Goal: Information Seeking & Learning: Check status

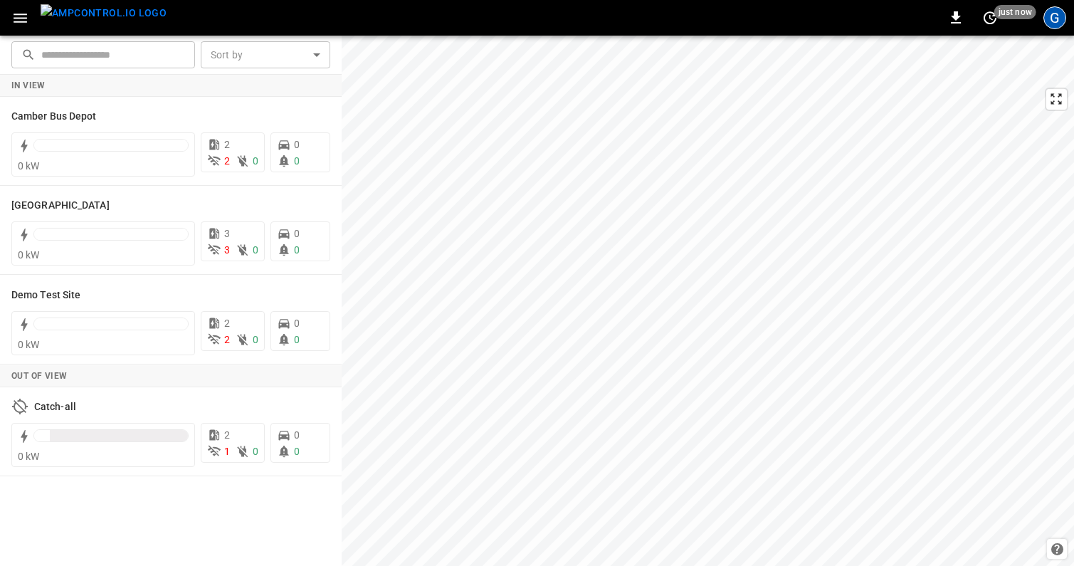
click at [1056, 15] on div "G" at bounding box center [1054, 17] width 23 height 23
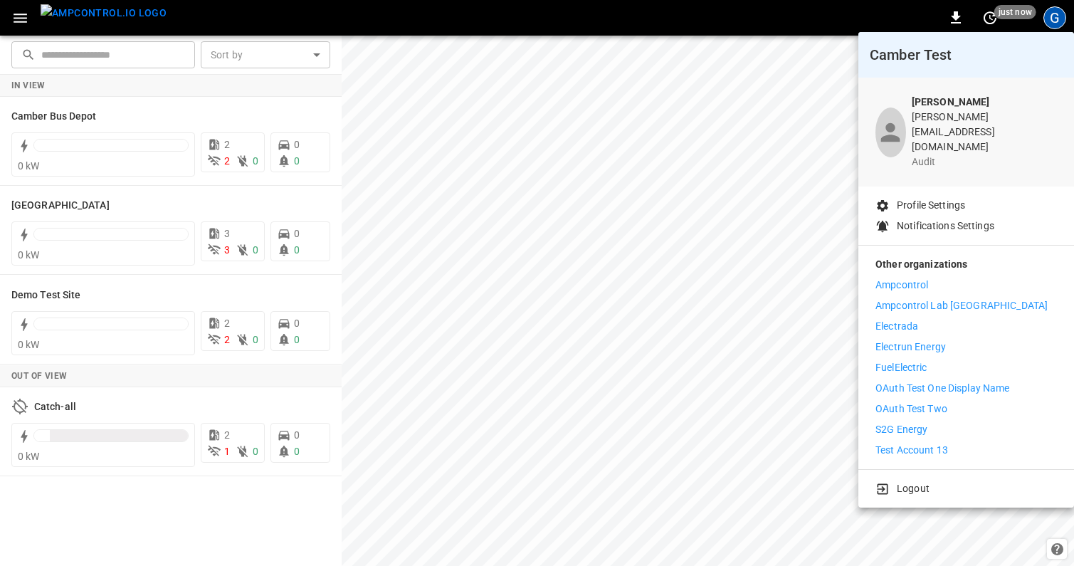
click at [935, 360] on li "FuelElectric" at bounding box center [965, 367] width 181 height 15
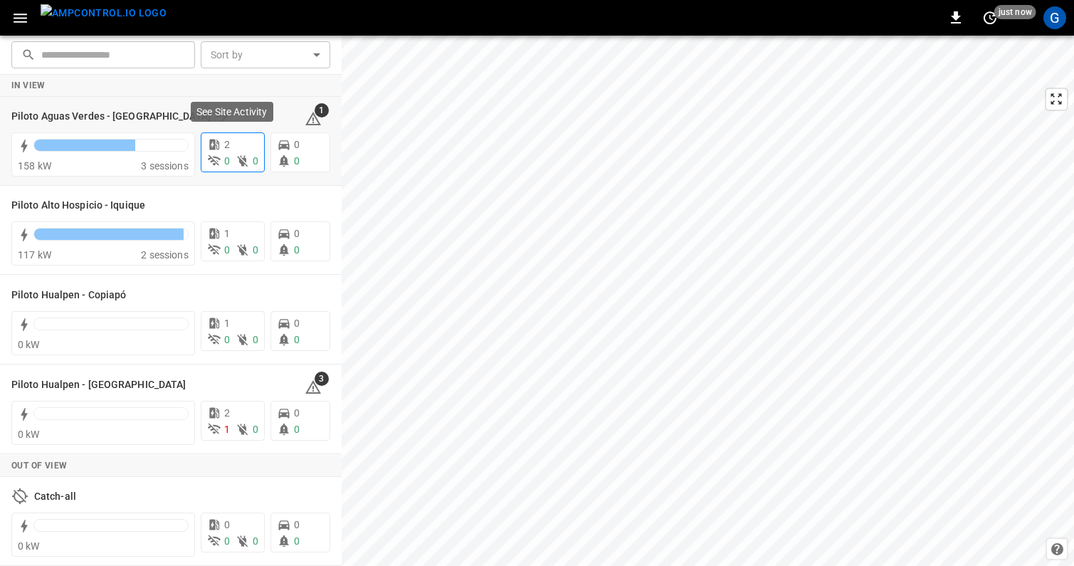
click at [231, 150] on div "2" at bounding box center [232, 144] width 51 height 15
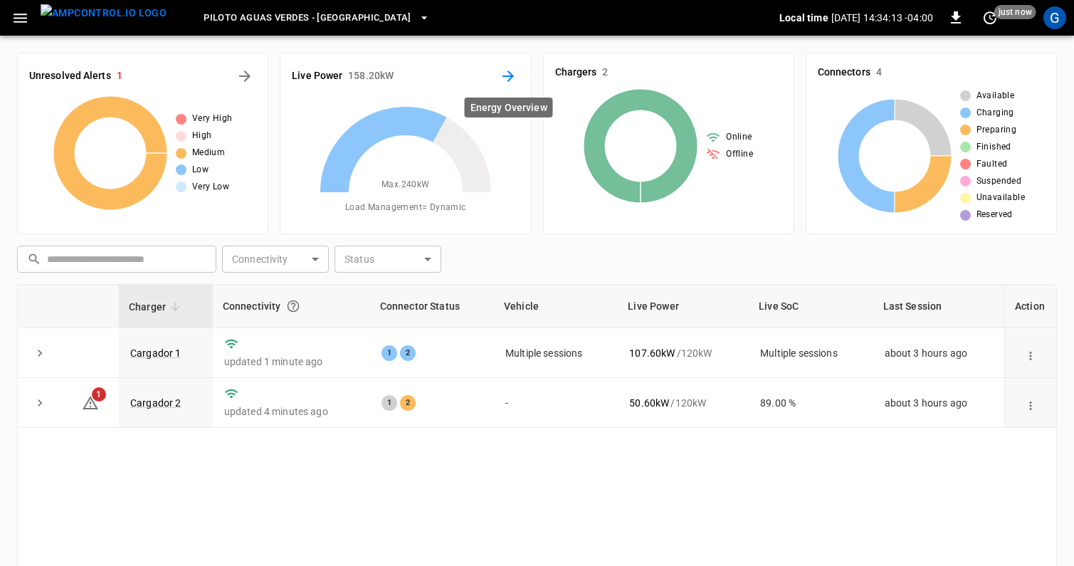
click at [507, 79] on icon "Energy Overview" at bounding box center [508, 76] width 17 height 17
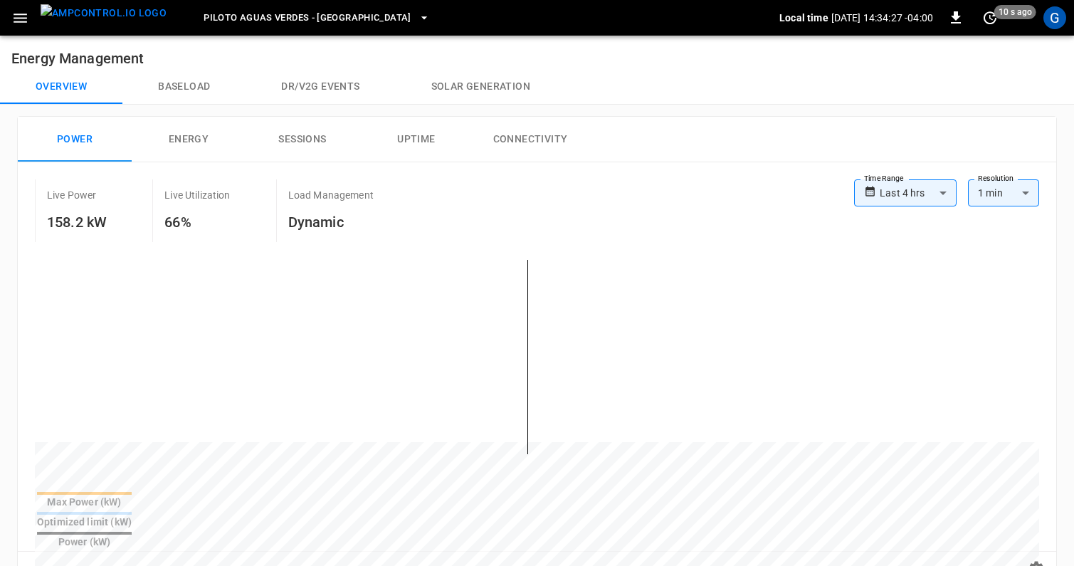
click at [897, 192] on body "**********" at bounding box center [537, 562] width 1074 height 1125
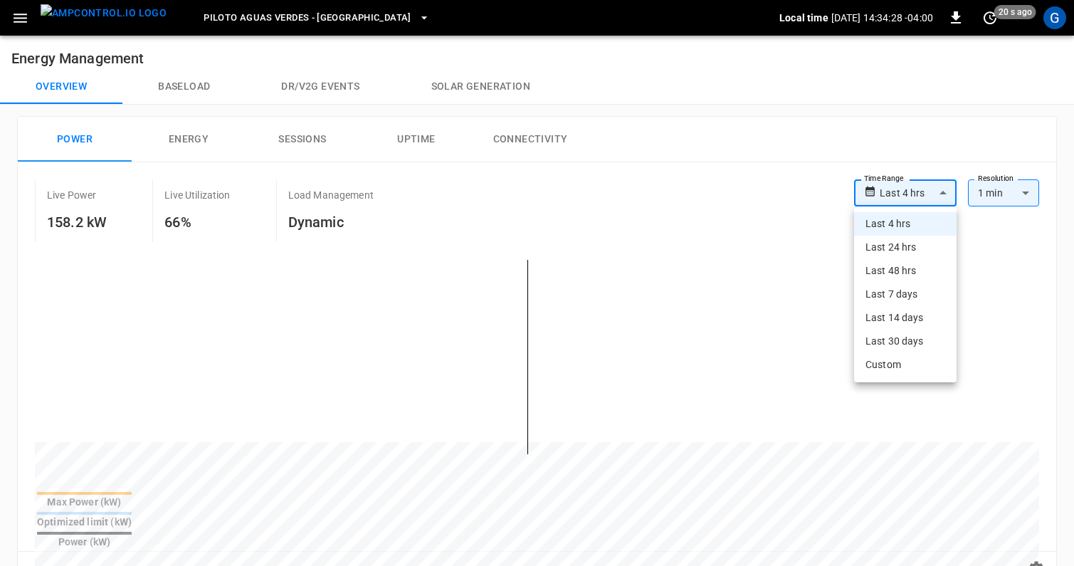
click at [890, 276] on li "Last 48 hrs" at bounding box center [905, 270] width 102 height 23
type input "**********"
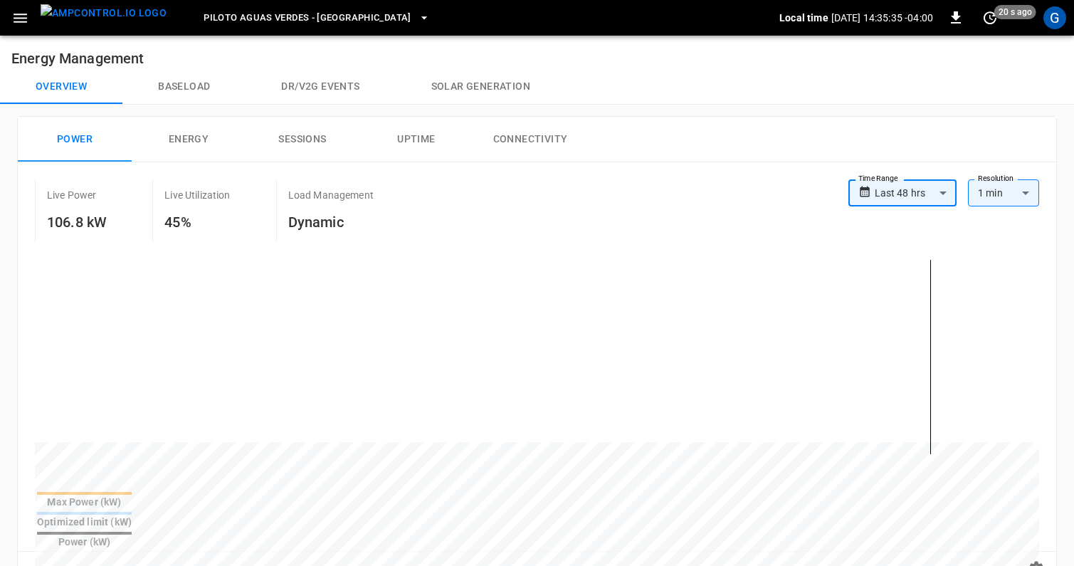
click at [21, 21] on icon "button" at bounding box center [21, 18] width 14 height 9
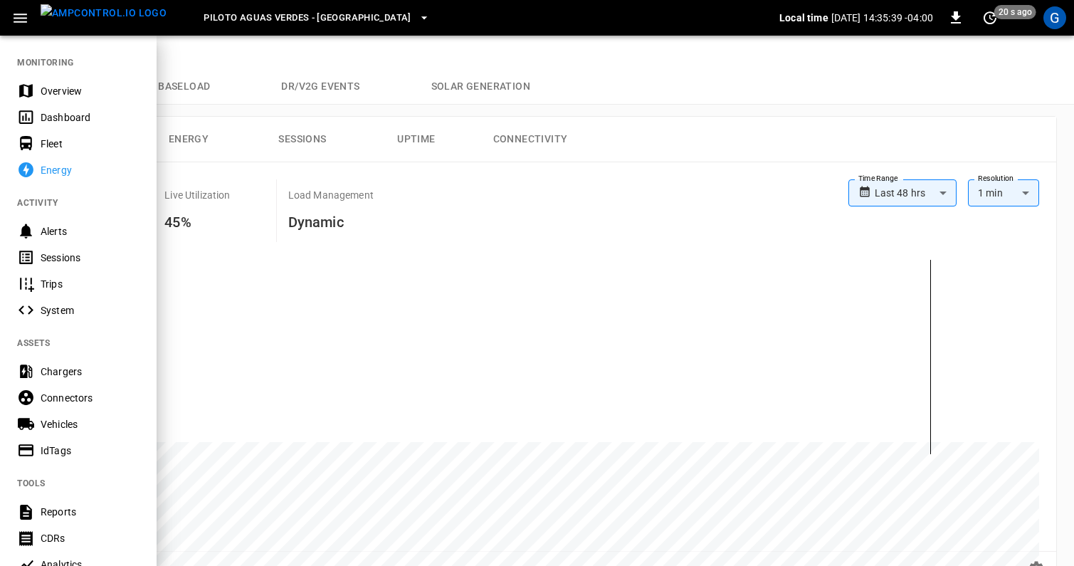
click at [1041, 539] on div at bounding box center [537, 283] width 1074 height 566
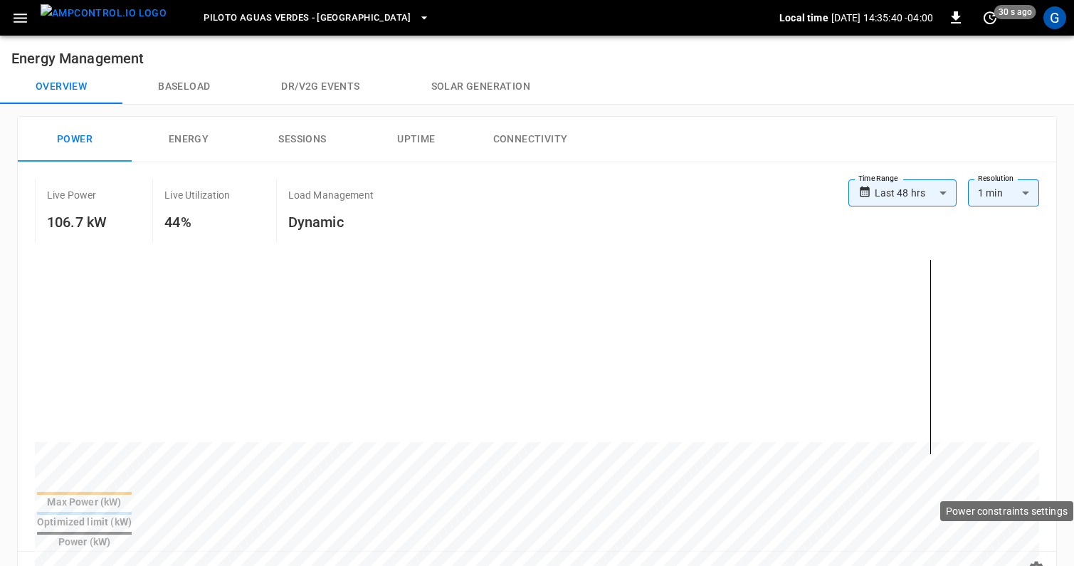
click at [1041, 562] on icon "button" at bounding box center [1037, 569] width 14 height 14
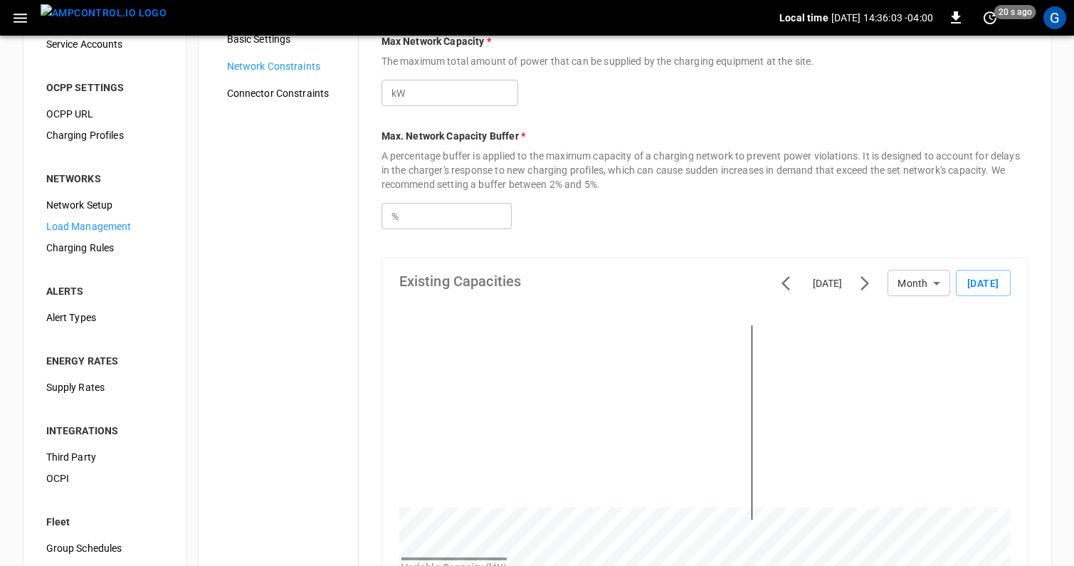
scroll to position [99, 0]
drag, startPoint x: 720, startPoint y: 487, endPoint x: 782, endPoint y: 486, distance: 62.6
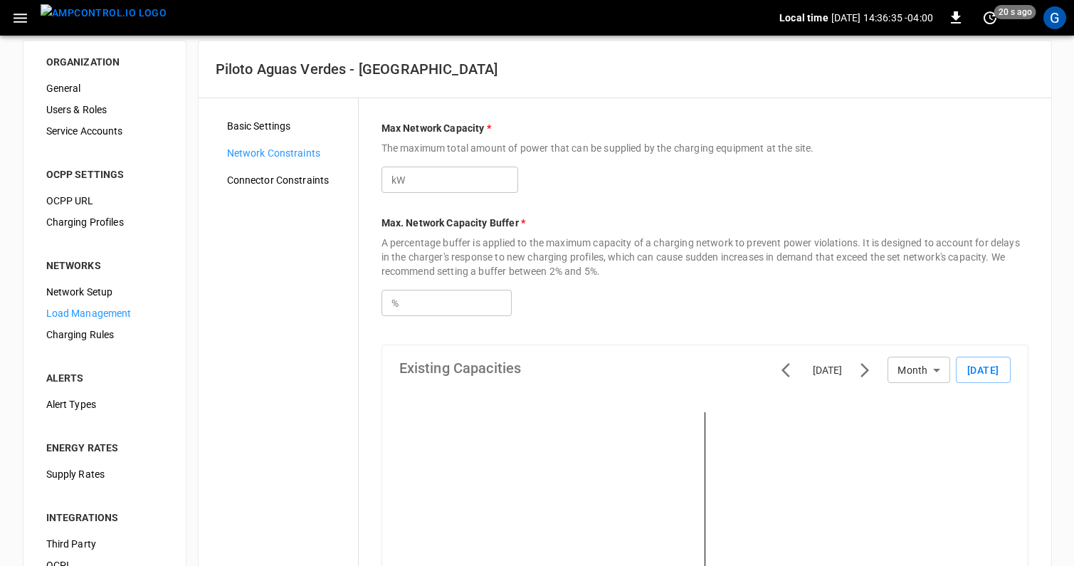
scroll to position [0, 0]
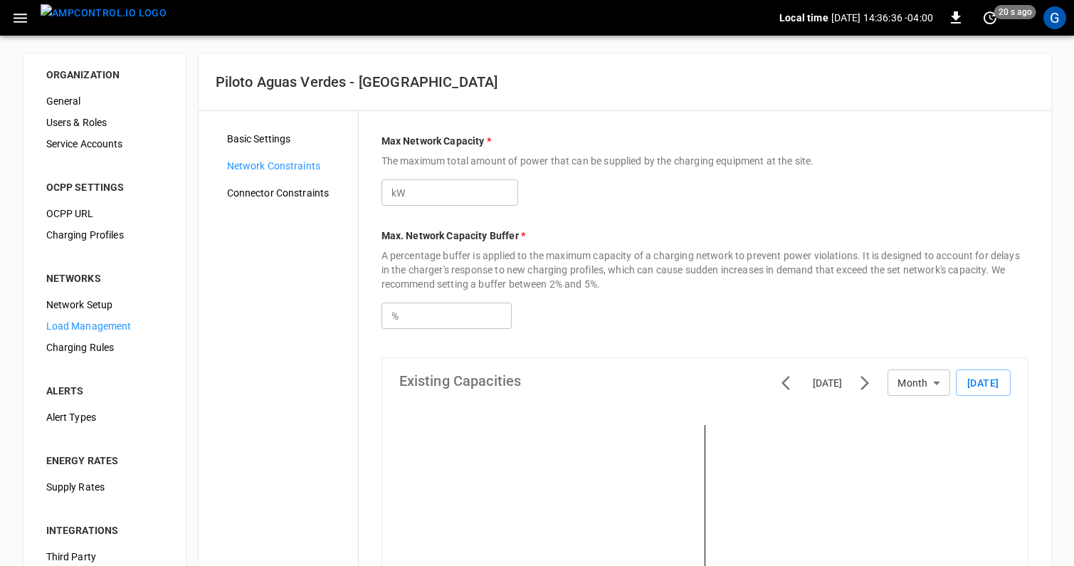
click at [122, 17] on img "menu" at bounding box center [104, 13] width 126 height 18
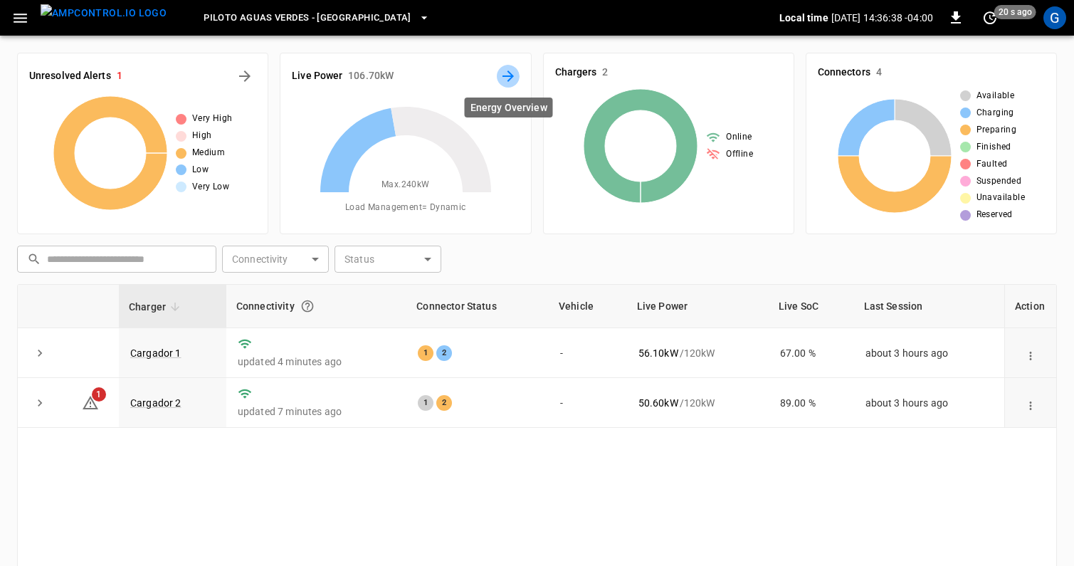
click at [507, 76] on icon "Energy Overview" at bounding box center [508, 75] width 11 height 11
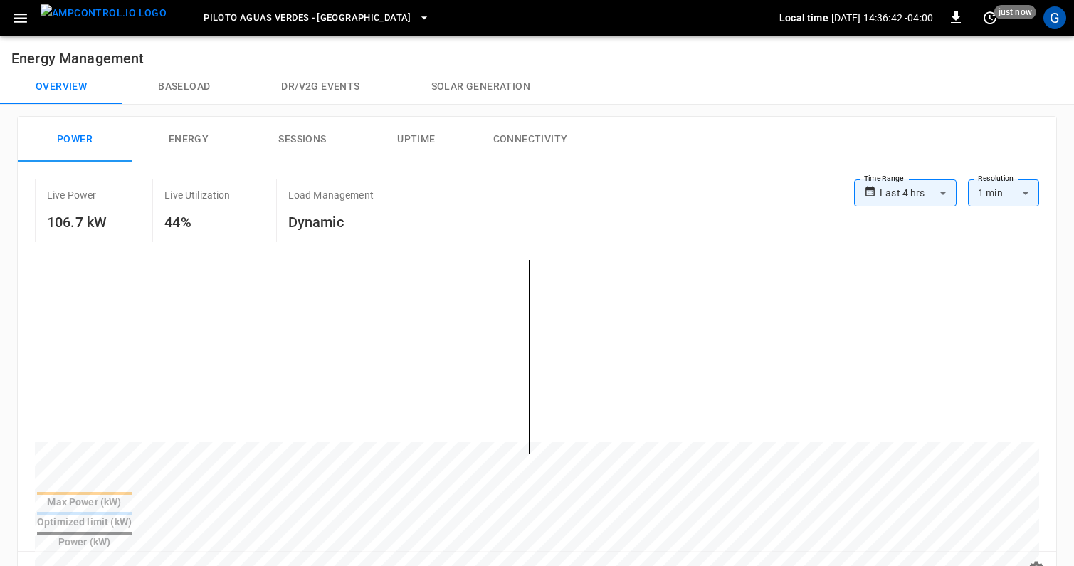
click at [945, 195] on body "**********" at bounding box center [537, 562] width 1074 height 1125
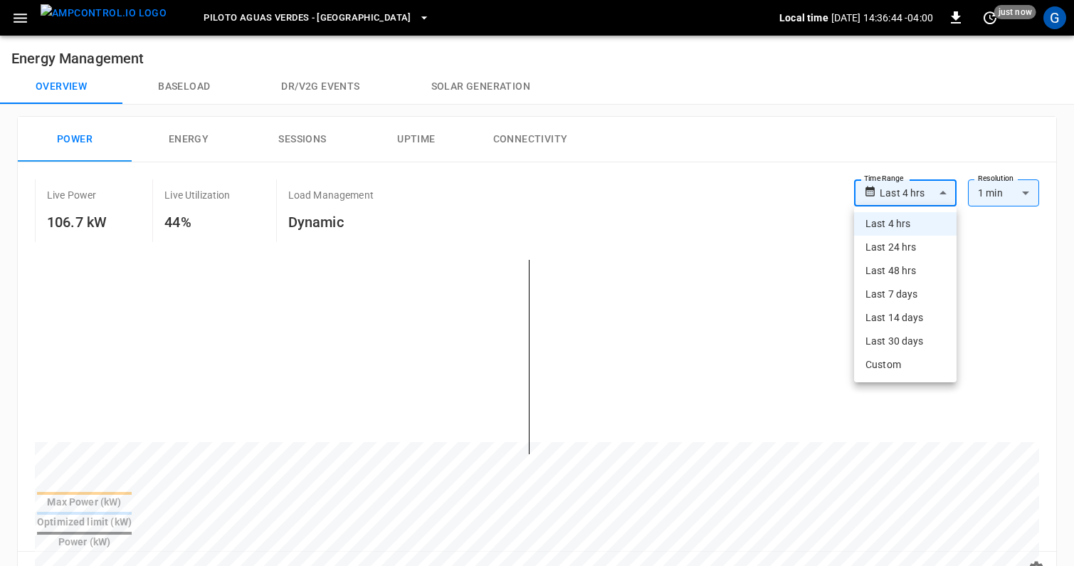
click at [920, 254] on li "Last 24 hrs" at bounding box center [905, 247] width 102 height 23
type input "**********"
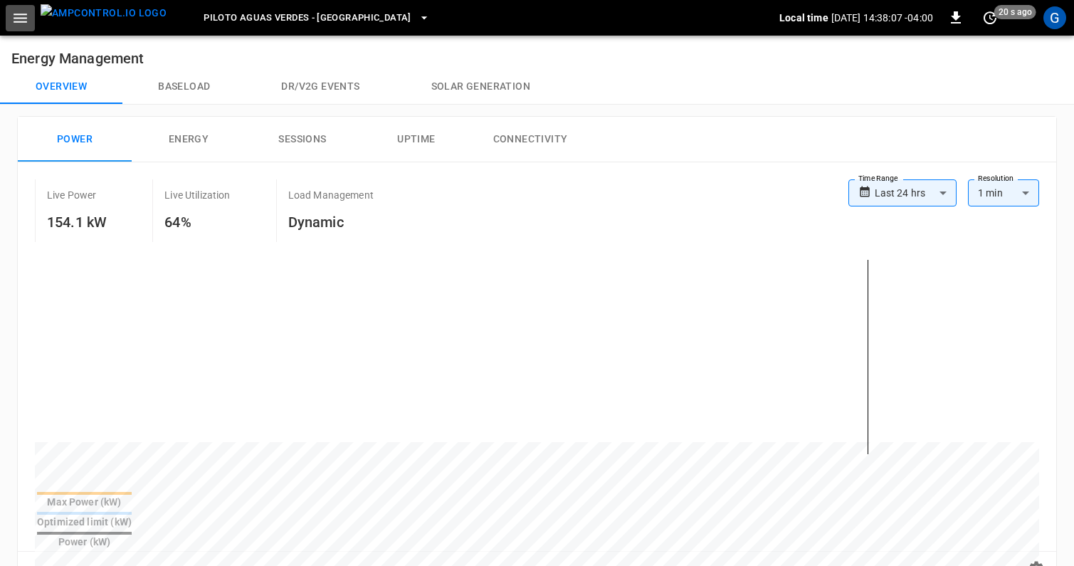
click at [14, 21] on icon "button" at bounding box center [21, 18] width 14 height 9
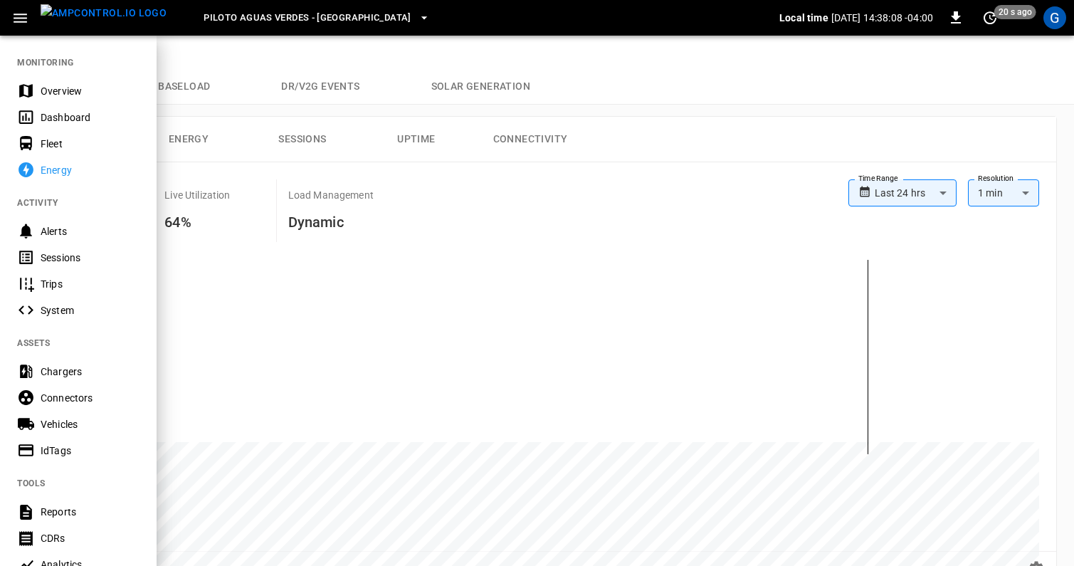
click at [57, 310] on div "System" at bounding box center [90, 310] width 99 height 14
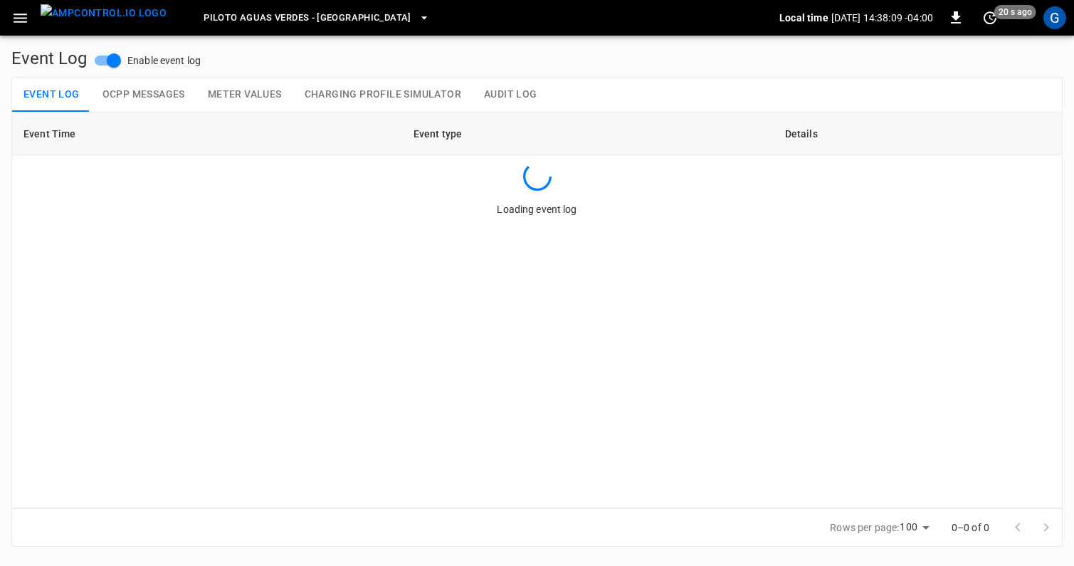
click at [525, 88] on button "Audit Log" at bounding box center [511, 95] width 76 height 34
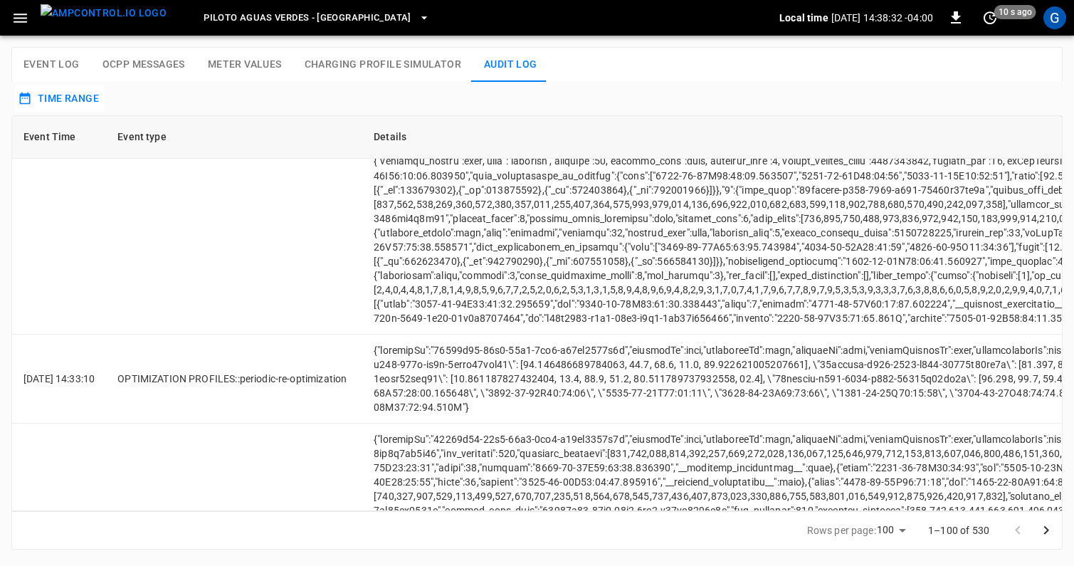
scroll to position [1031, 0]
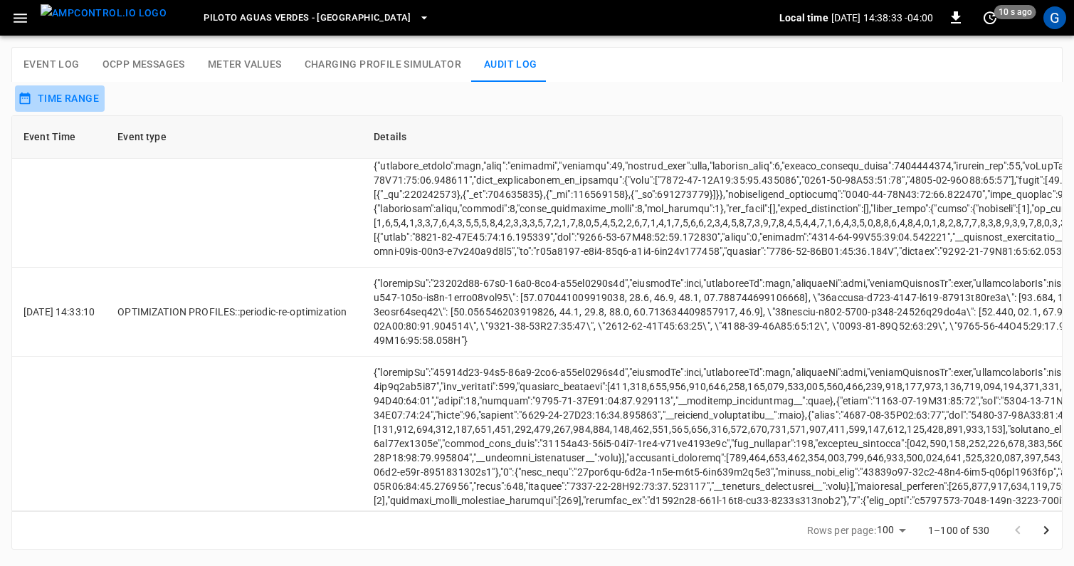
click at [97, 100] on button "Time Range" at bounding box center [60, 98] width 90 height 26
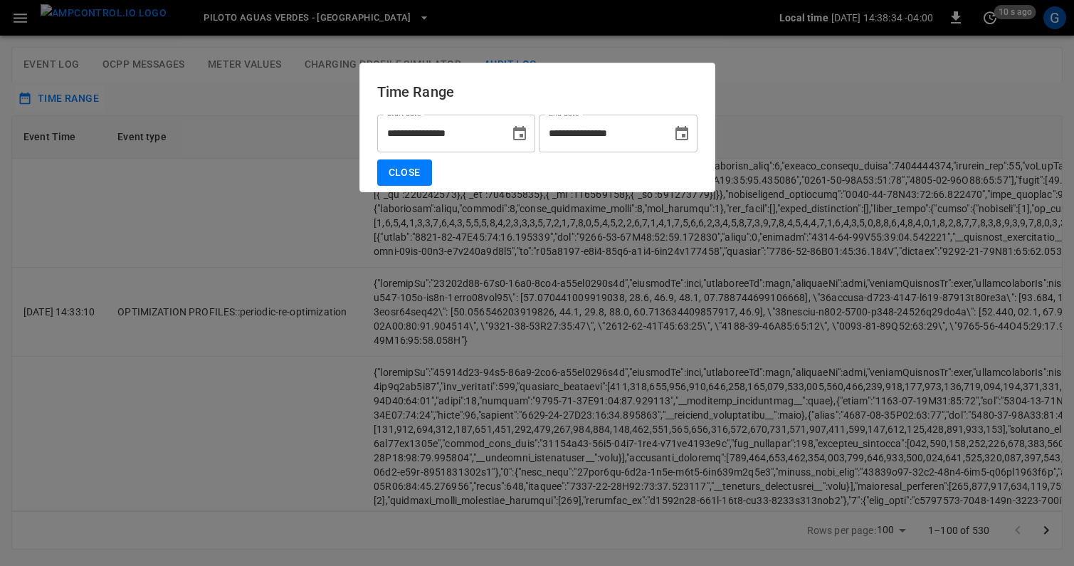
click at [526, 130] on icon "Choose date, selected date is Aug 19, 2025" at bounding box center [519, 133] width 17 height 17
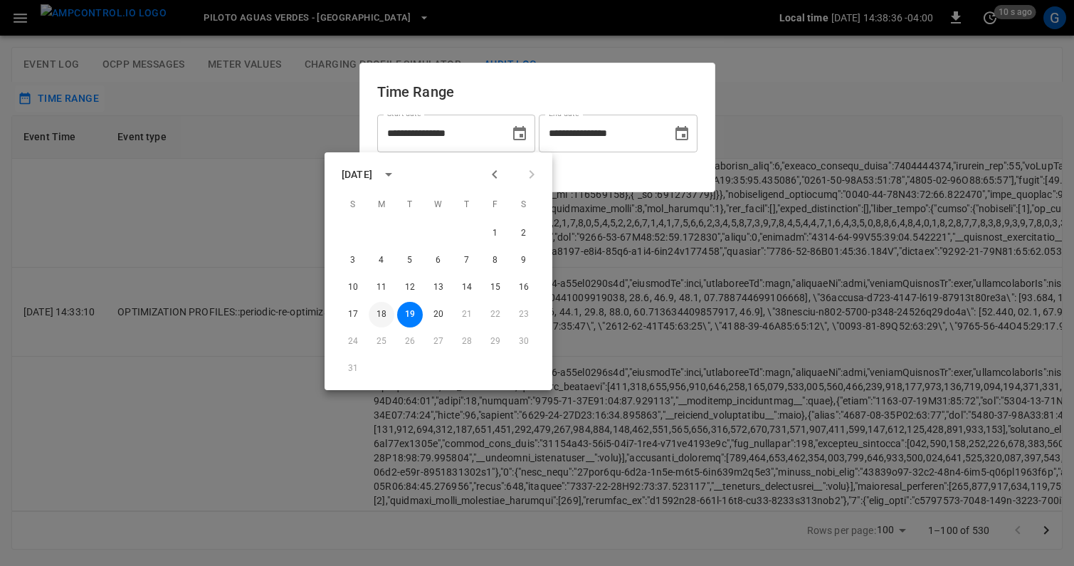
click at [384, 315] on button "18" at bounding box center [382, 315] width 26 height 26
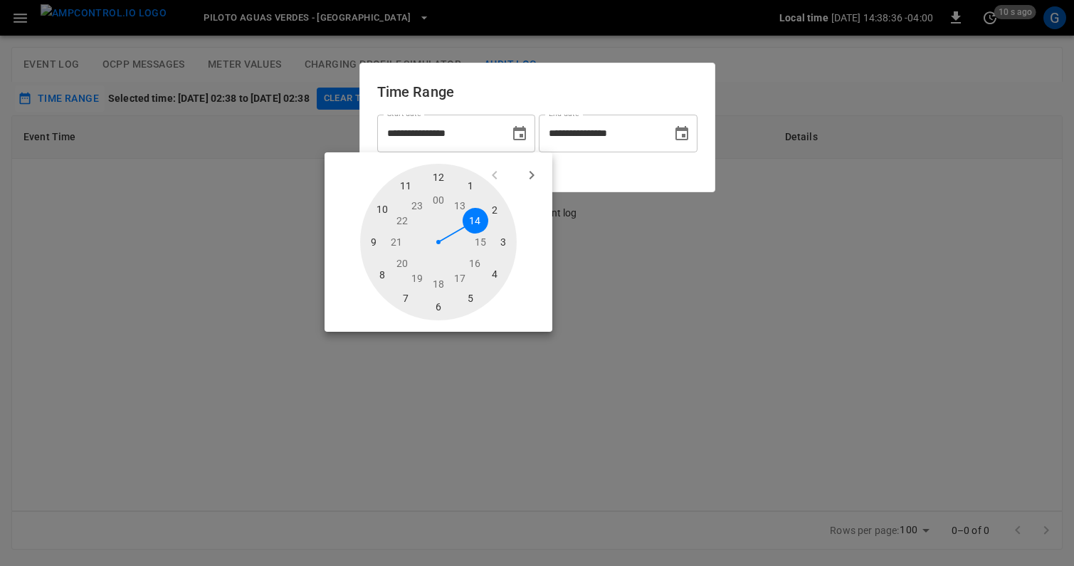
scroll to position [0, 0]
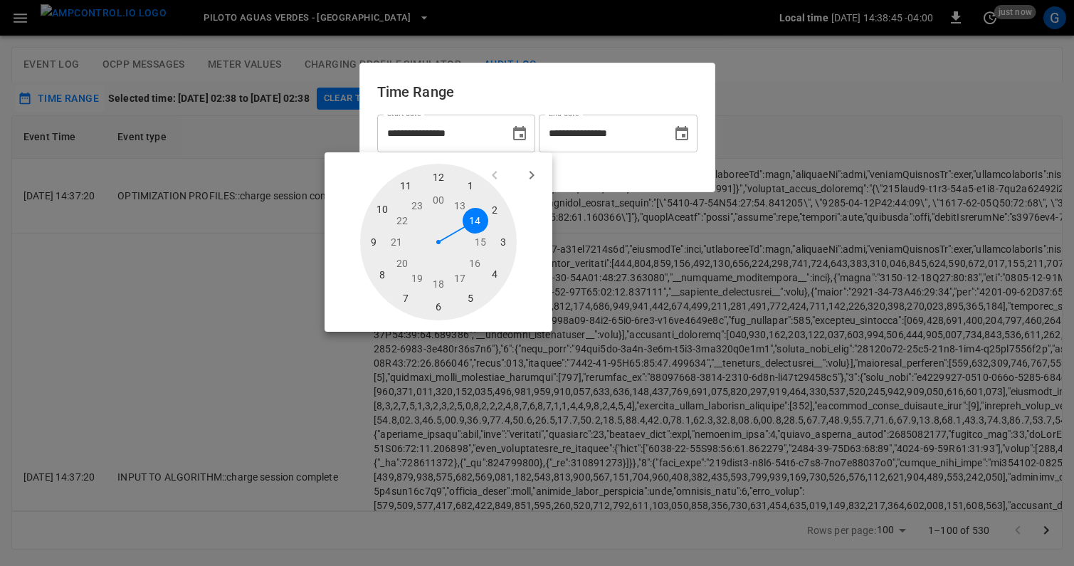
click at [407, 220] on div at bounding box center [438, 242] width 157 height 157
click at [498, 211] on div at bounding box center [438, 242] width 157 height 157
type input "**********"
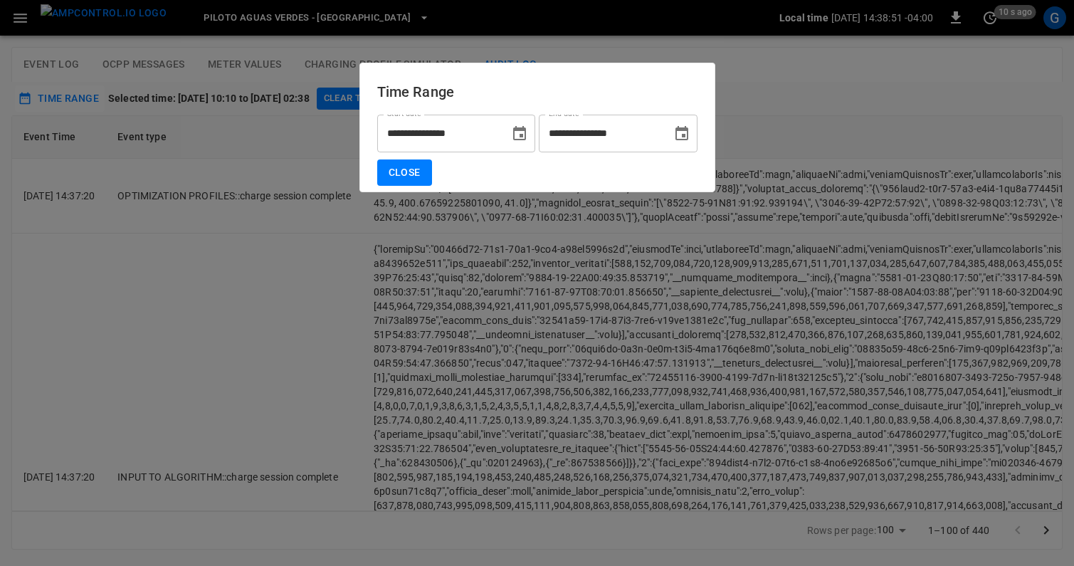
click at [681, 132] on icon "Choose date, selected date is Aug 19, 2025" at bounding box center [681, 133] width 17 height 17
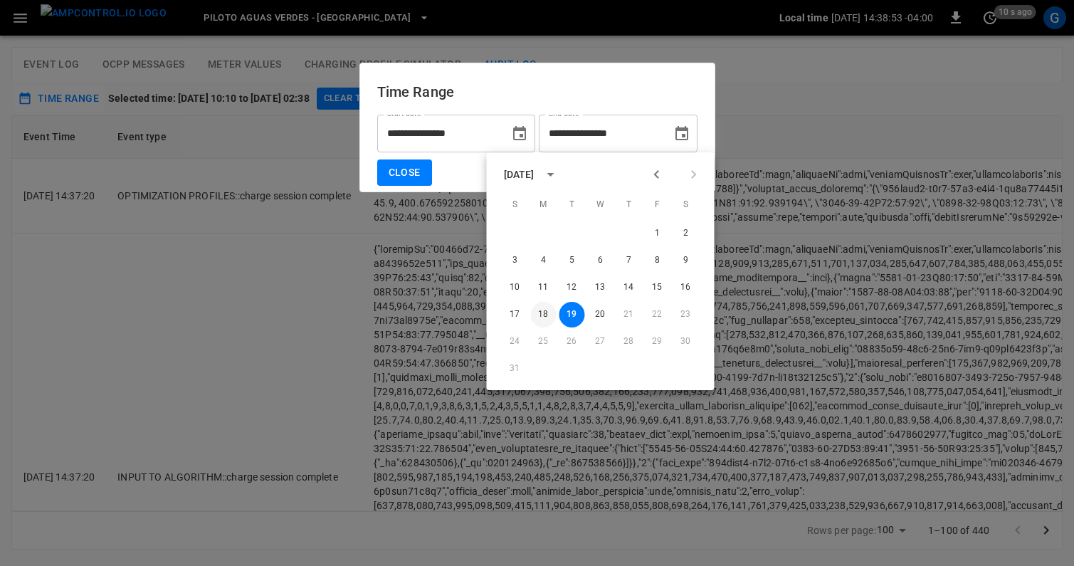
click at [544, 316] on button "18" at bounding box center [544, 315] width 26 height 26
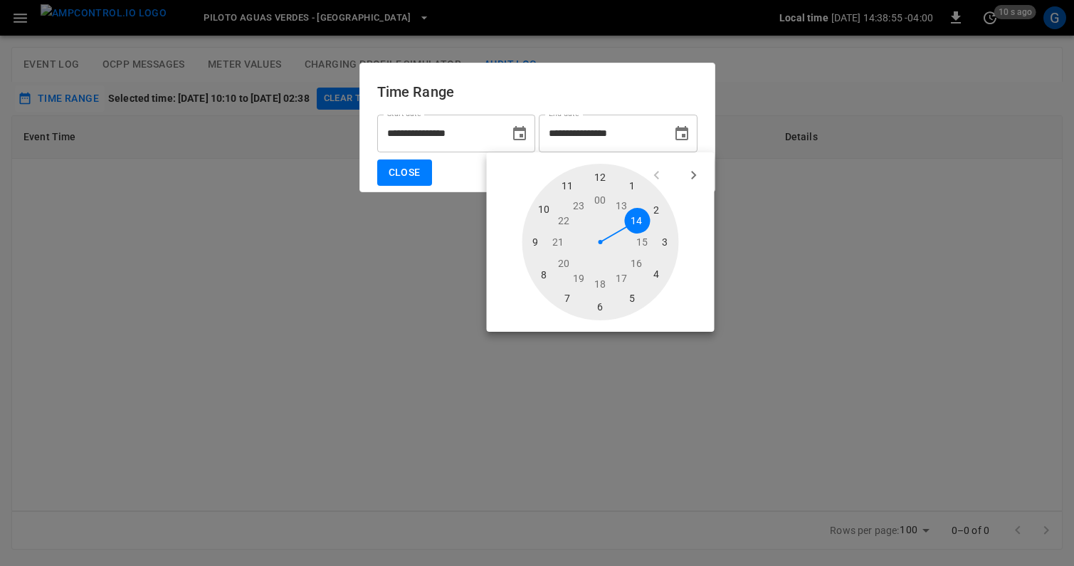
click at [564, 223] on div at bounding box center [600, 242] width 157 height 157
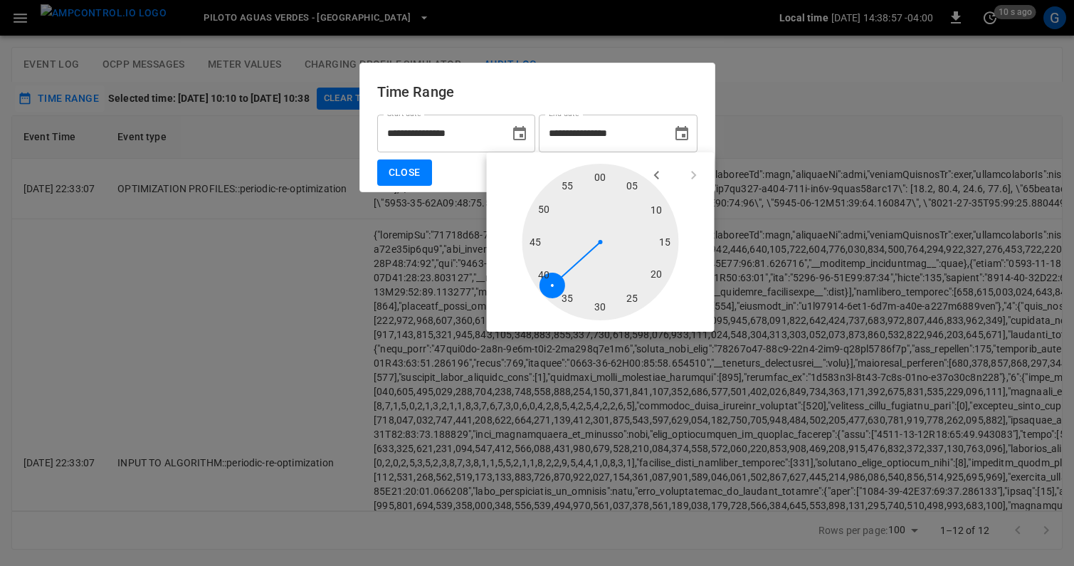
click at [655, 275] on div at bounding box center [600, 242] width 157 height 157
type input "**********"
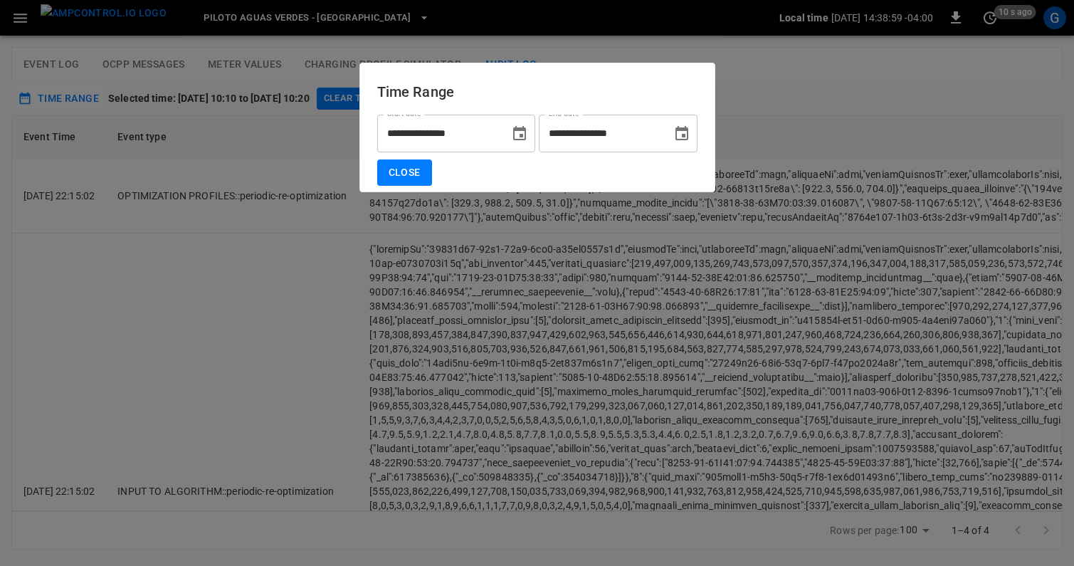
click at [416, 177] on button "Close" at bounding box center [404, 172] width 55 height 26
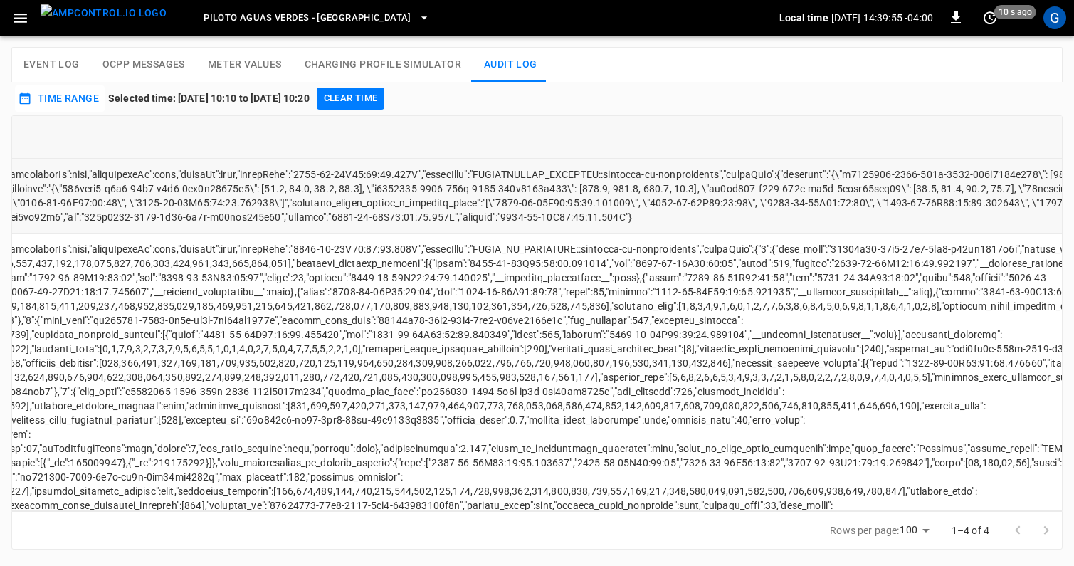
scroll to position [0, 1138]
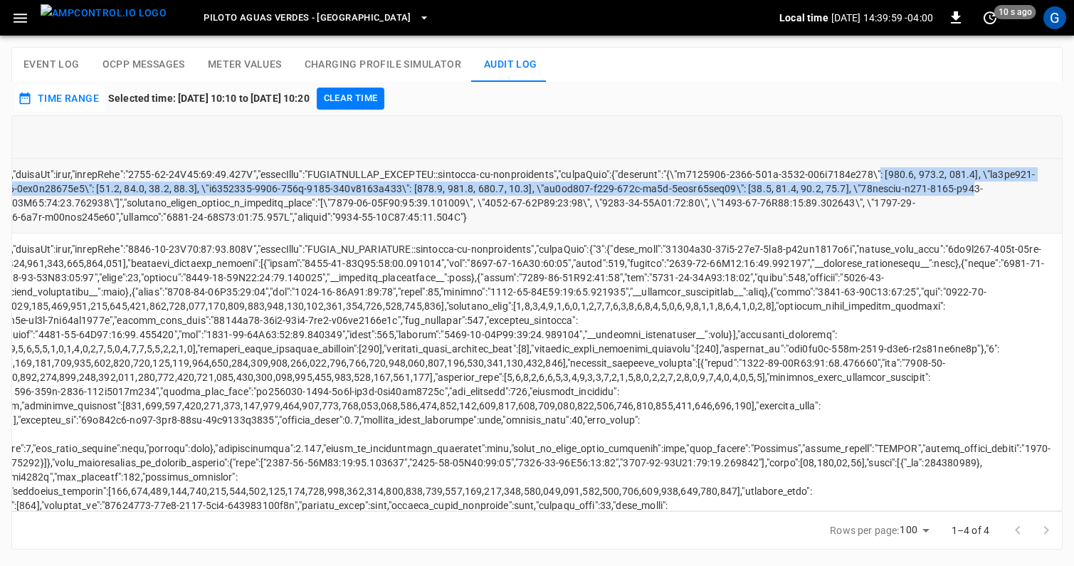
drag, startPoint x: 851, startPoint y: 172, endPoint x: 968, endPoint y: 188, distance: 118.5
click at [968, 188] on td "event log table" at bounding box center [141, 196] width 1841 height 75
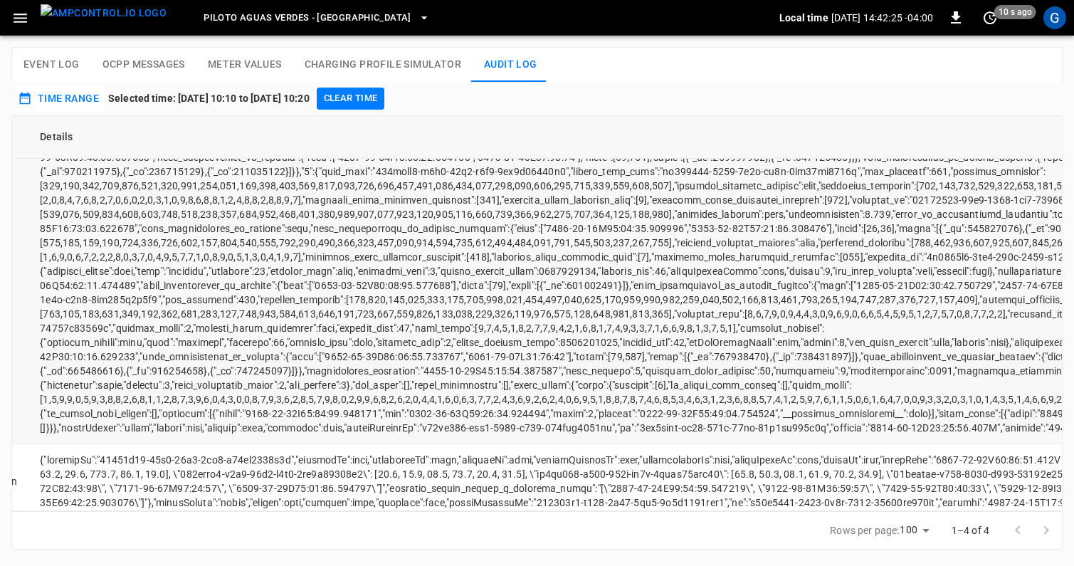
scroll to position [307, 330]
drag, startPoint x: 623, startPoint y: 355, endPoint x: 652, endPoint y: 355, distance: 28.5
click at [652, 355] on td "event log table" at bounding box center [948, 185] width 1841 height 517
drag, startPoint x: 340, startPoint y: 357, endPoint x: 398, endPoint y: 356, distance: 57.7
click at [399, 356] on td "event log table" at bounding box center [948, 185] width 1841 height 517
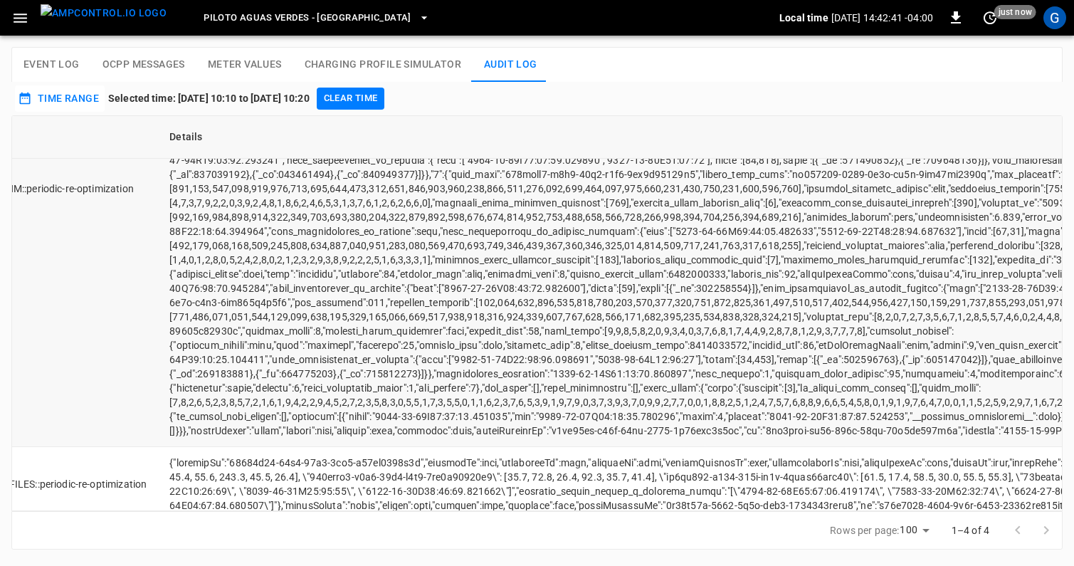
scroll to position [302, 203]
drag, startPoint x: 521, startPoint y: 359, endPoint x: 468, endPoint y: 359, distance: 52.7
click at [468, 359] on td "event log table" at bounding box center [1075, 189] width 1841 height 517
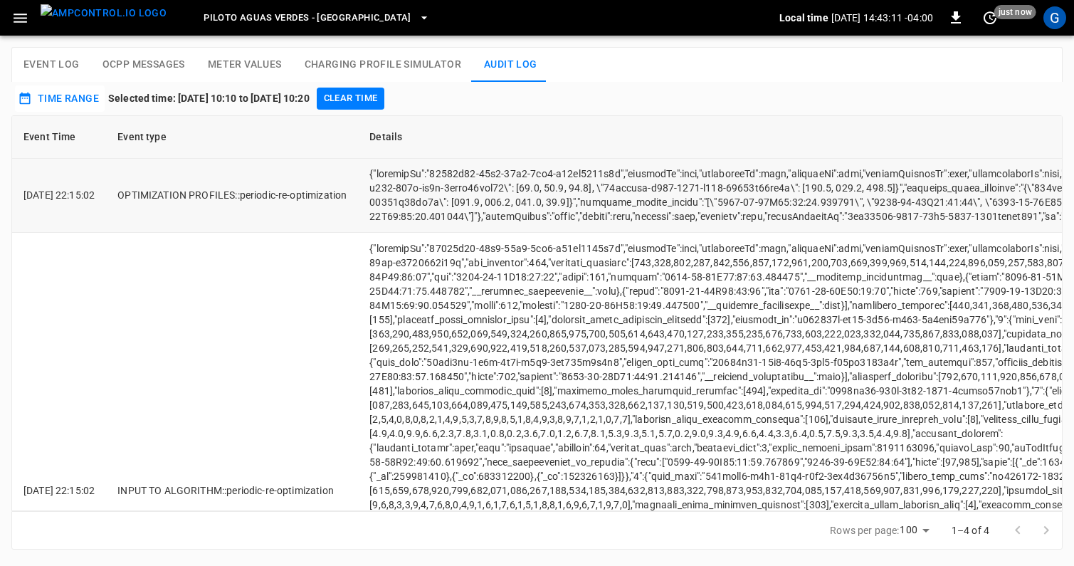
scroll to position [0, 0]
click at [19, 21] on icon "button" at bounding box center [21, 18] width 14 height 9
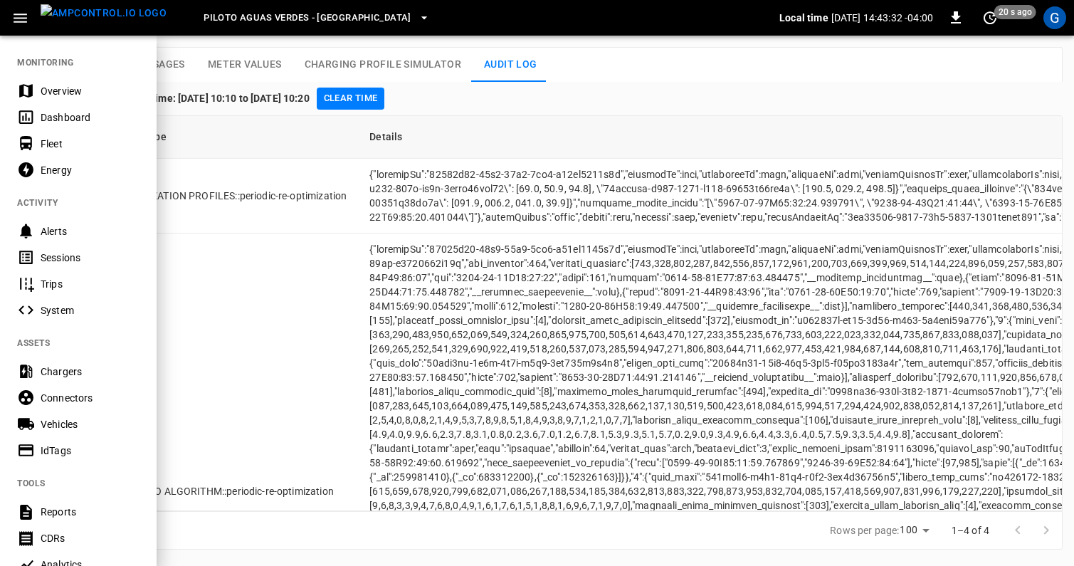
click at [27, 17] on icon "button" at bounding box center [20, 18] width 18 height 18
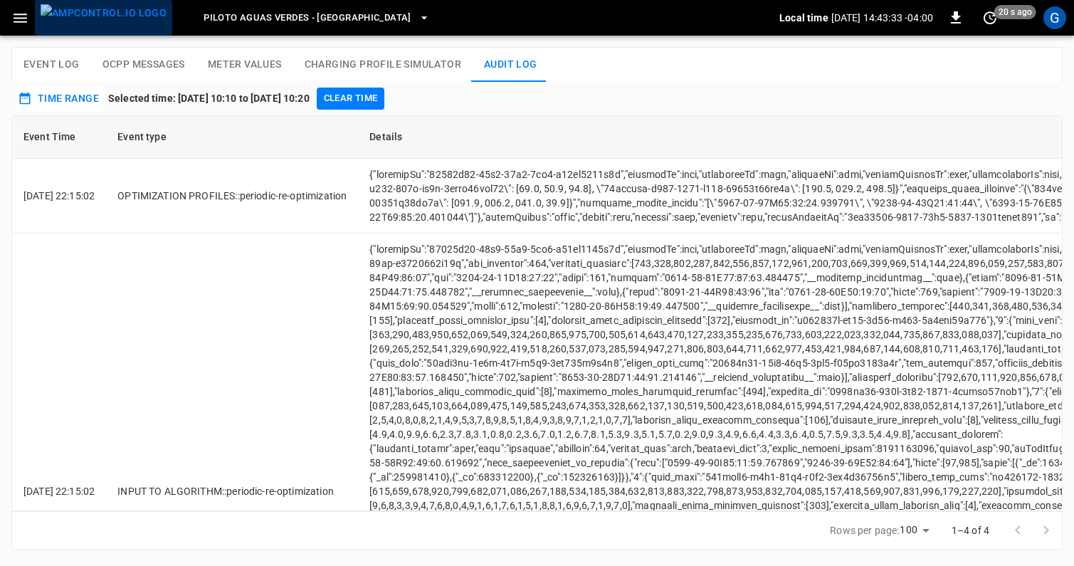
click at [110, 21] on img "menu" at bounding box center [104, 13] width 126 height 18
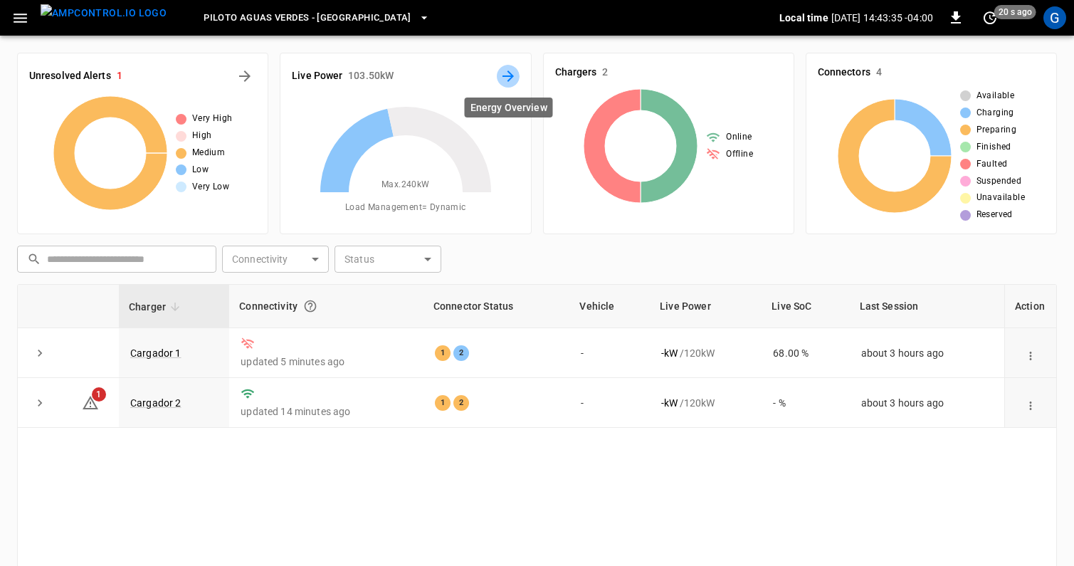
click at [503, 75] on icon "Energy Overview" at bounding box center [508, 75] width 11 height 11
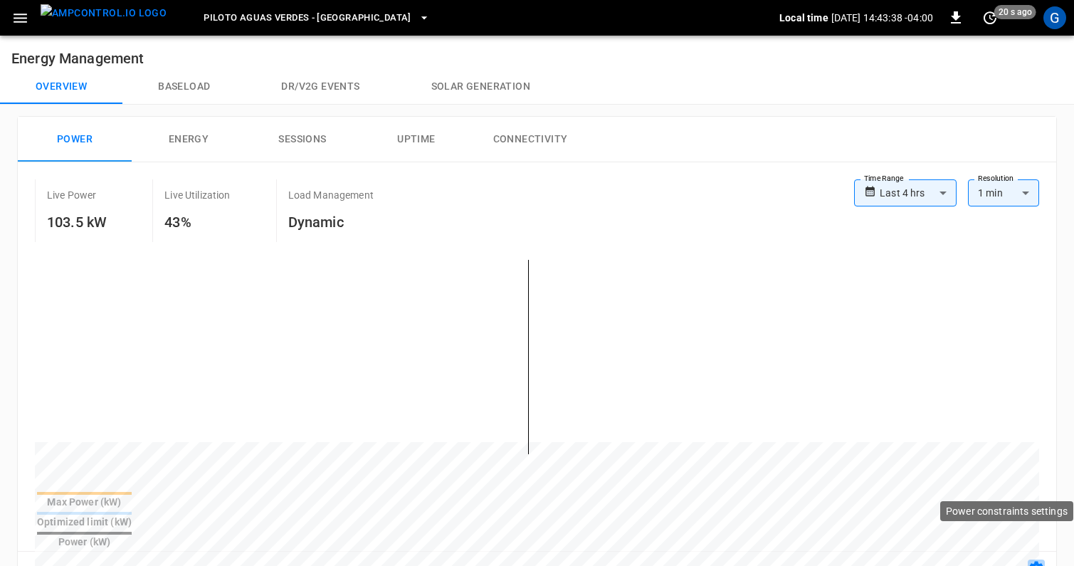
click at [1038, 562] on icon "button" at bounding box center [1037, 569] width 14 height 14
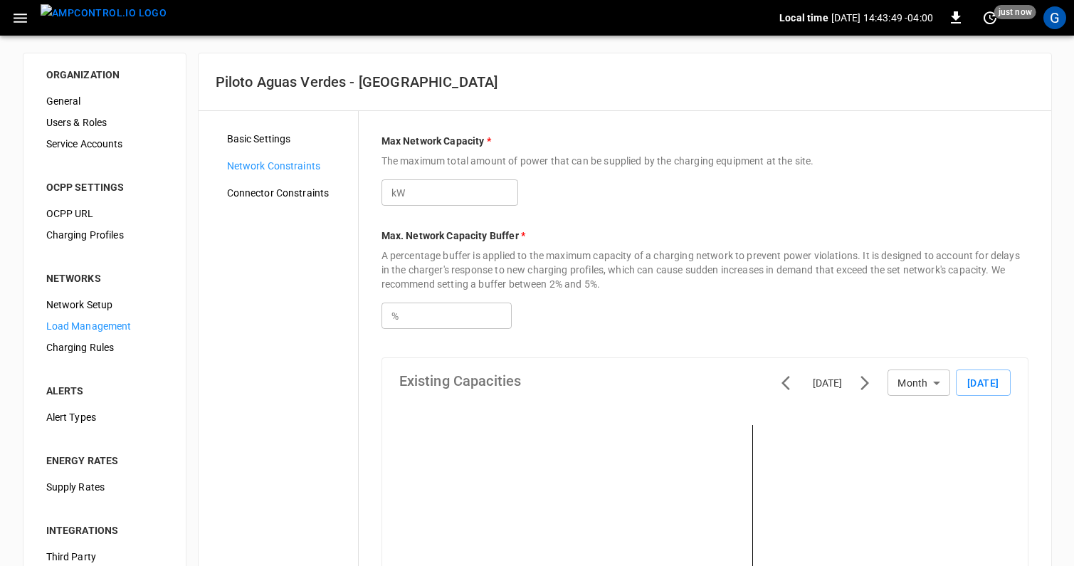
click at [280, 189] on span "Connector Constraints" at bounding box center [287, 193] width 120 height 15
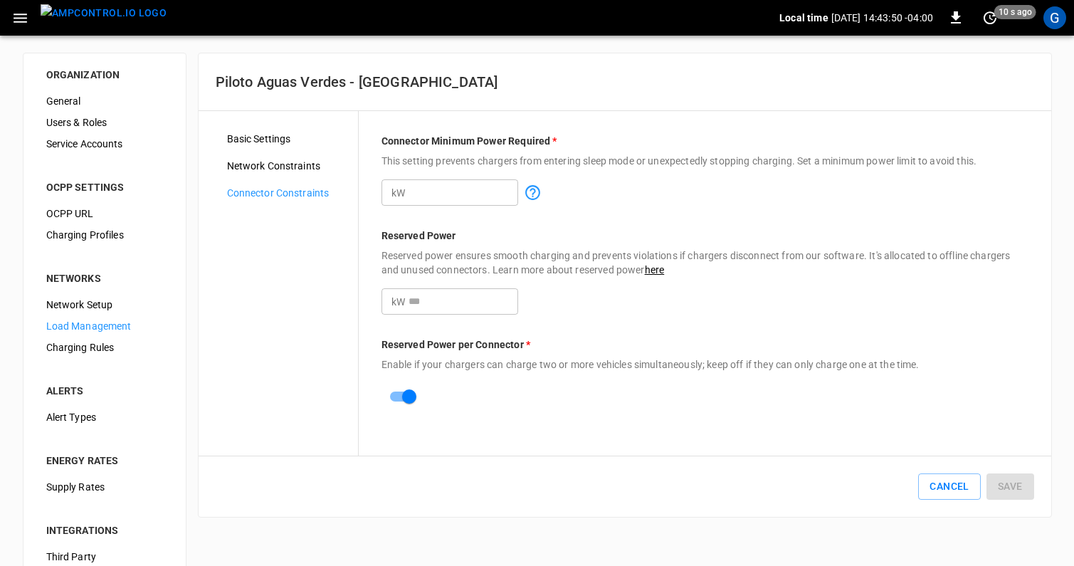
click at [280, 168] on span "Network Constraints" at bounding box center [287, 166] width 120 height 15
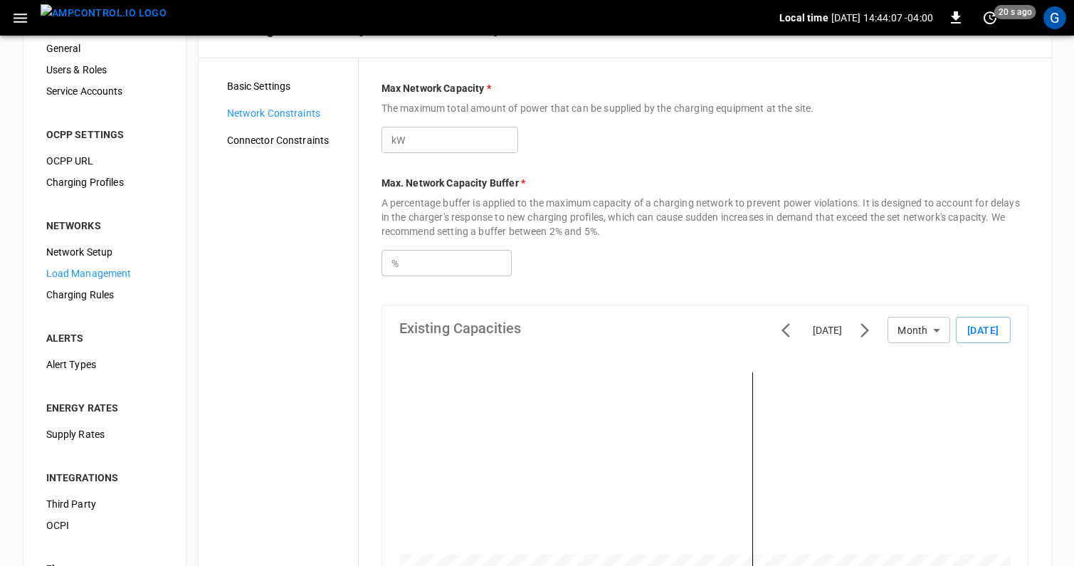
scroll to position [49, 0]
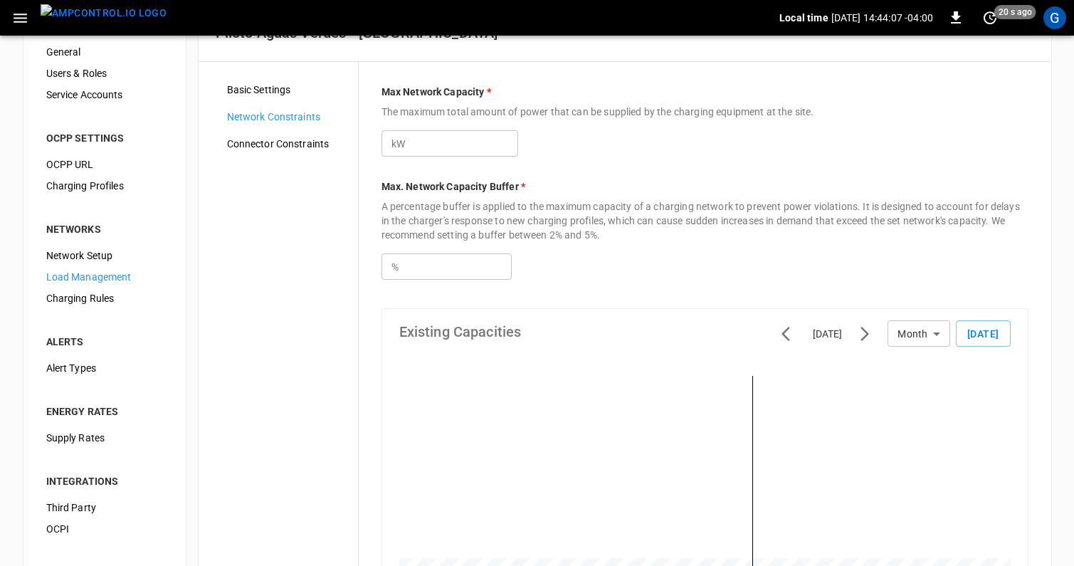
click at [244, 89] on span "Basic Settings" at bounding box center [287, 90] width 120 height 15
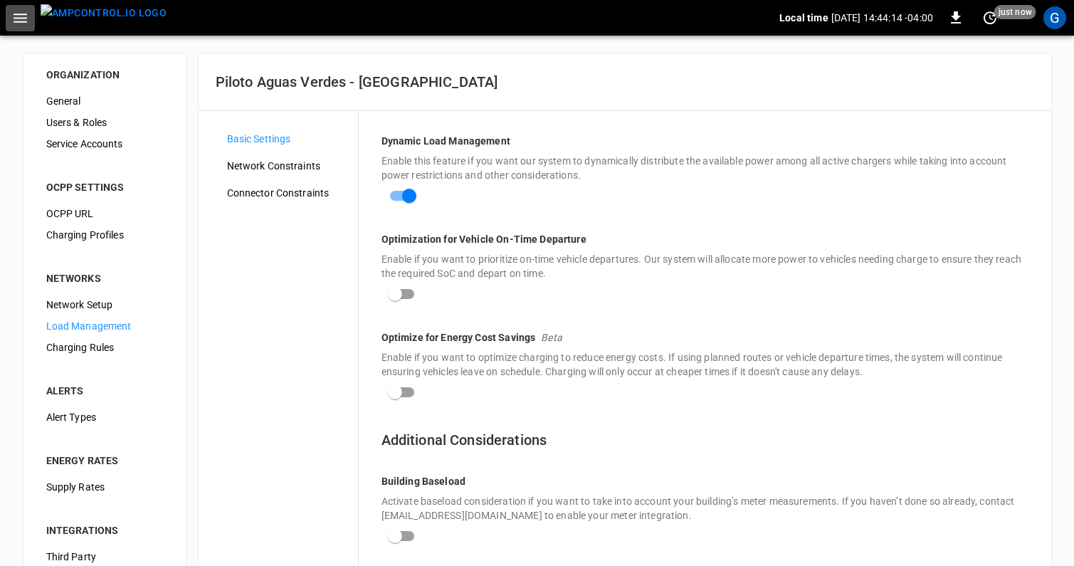
click at [18, 15] on icon "button" at bounding box center [20, 18] width 18 height 18
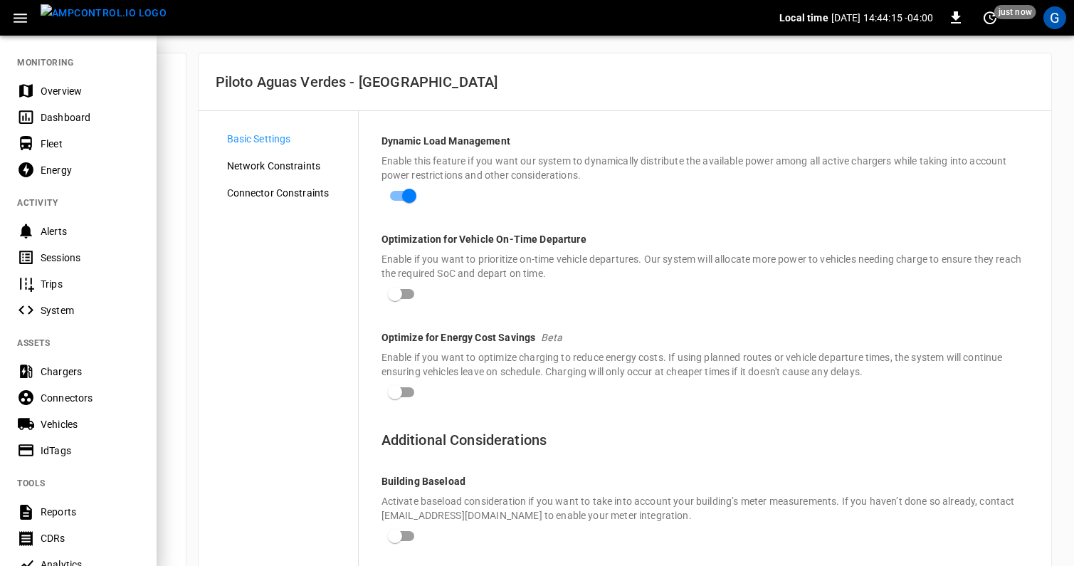
click at [84, 317] on div "System" at bounding box center [78, 310] width 157 height 26
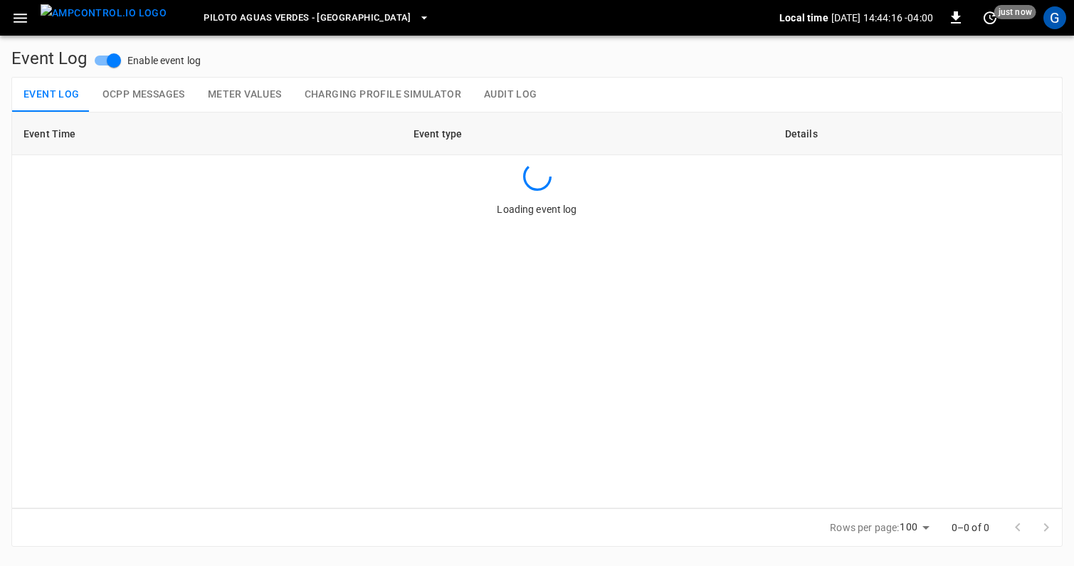
click at [496, 90] on button "Audit Log" at bounding box center [511, 95] width 76 height 34
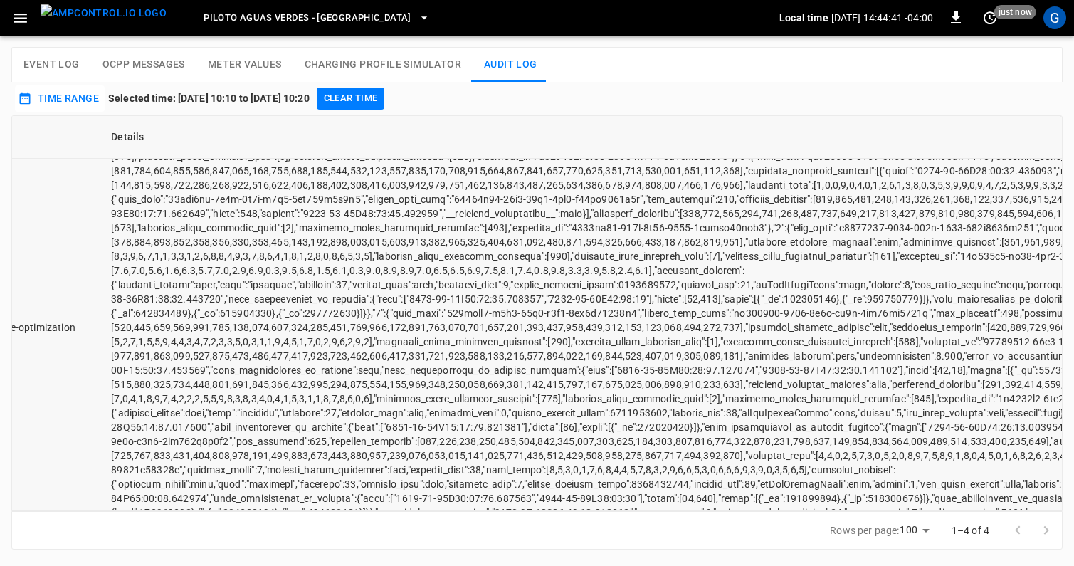
scroll to position [166, 258]
drag, startPoint x: 448, startPoint y: 423, endPoint x: 591, endPoint y: 423, distance: 143.8
click at [592, 423] on td "event log table" at bounding box center [1020, 326] width 1841 height 517
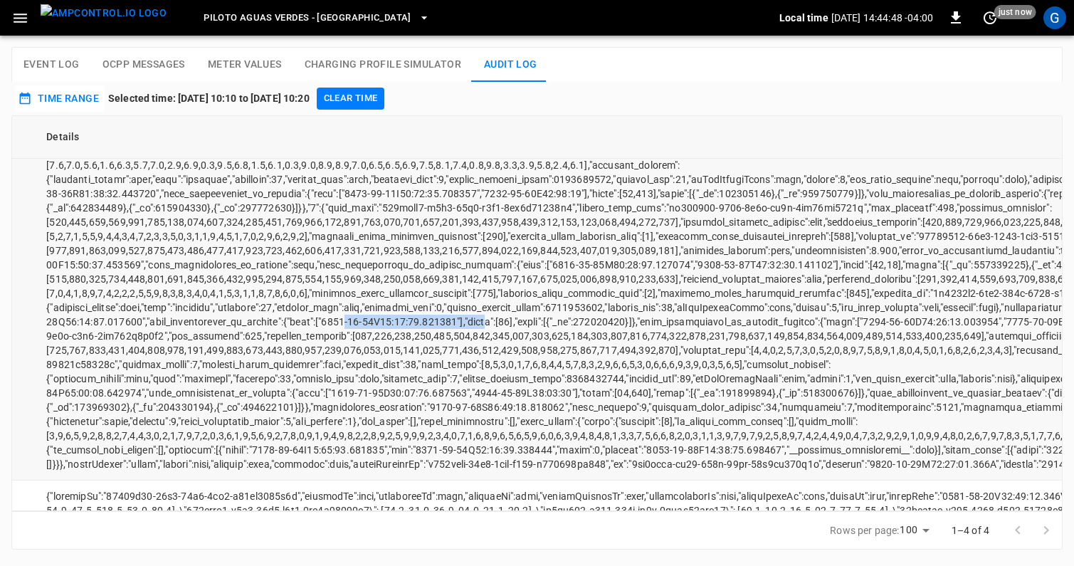
scroll to position [269, 333]
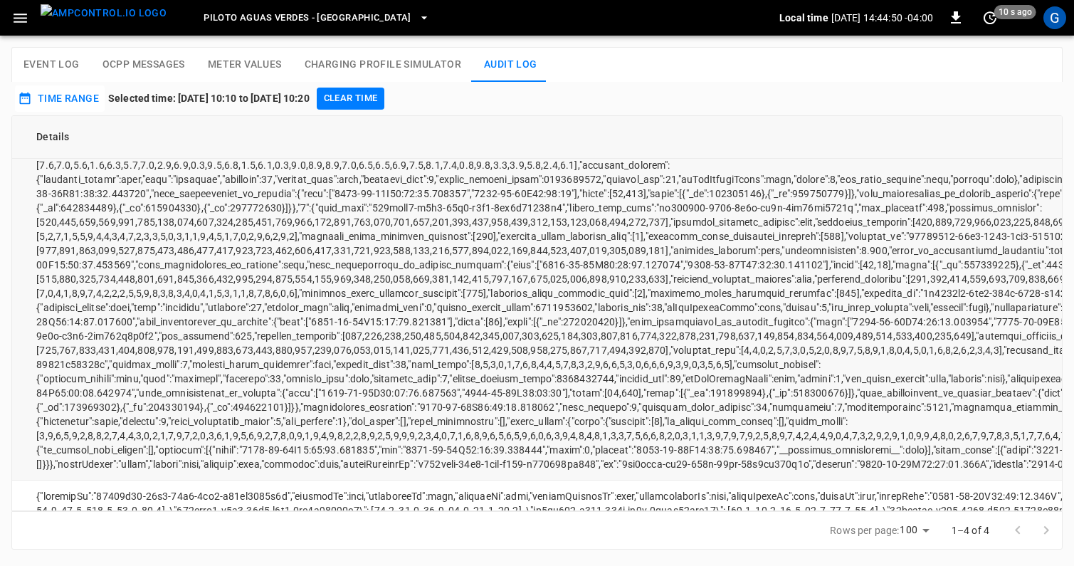
click at [570, 240] on td "event log table" at bounding box center [945, 222] width 1841 height 517
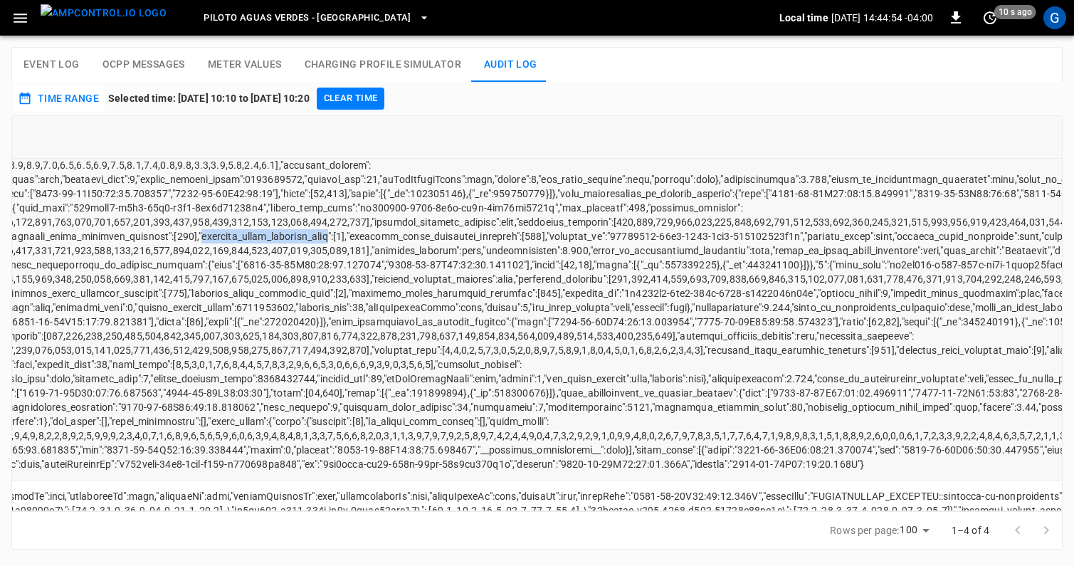
scroll to position [269, 641]
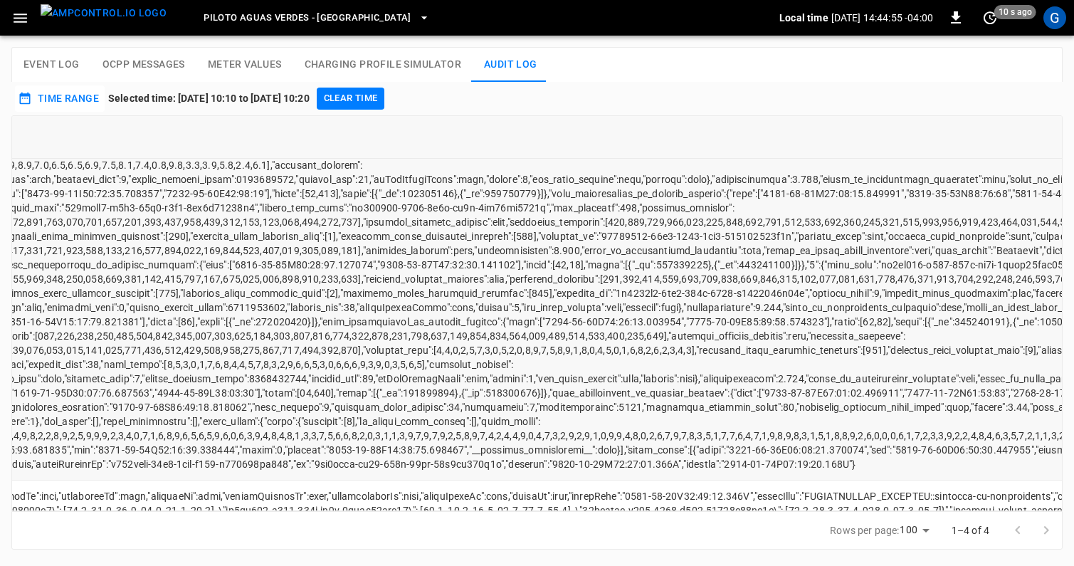
click at [462, 223] on td "event log table" at bounding box center [637, 222] width 1841 height 517
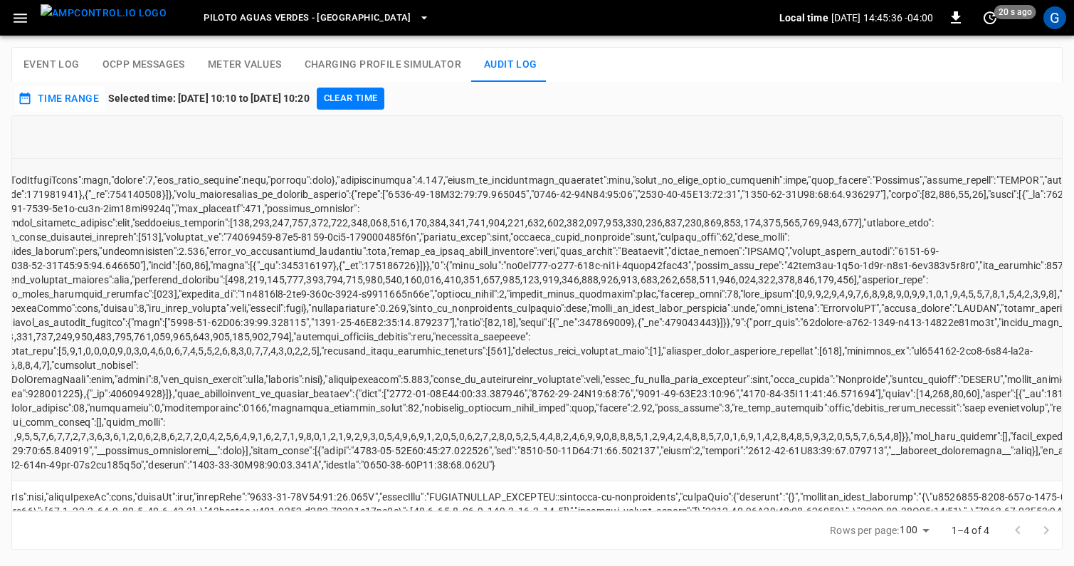
scroll to position [268, 1014]
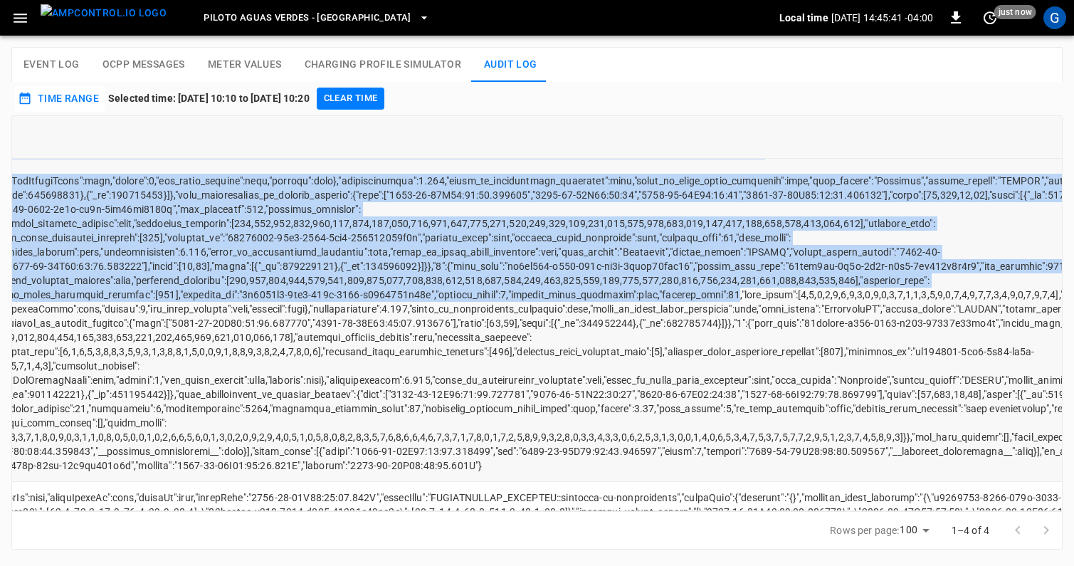
drag, startPoint x: 652, startPoint y: 296, endPoint x: 727, endPoint y: 295, distance: 75.4
click at [727, 295] on td "event log table" at bounding box center [264, 224] width 1841 height 517
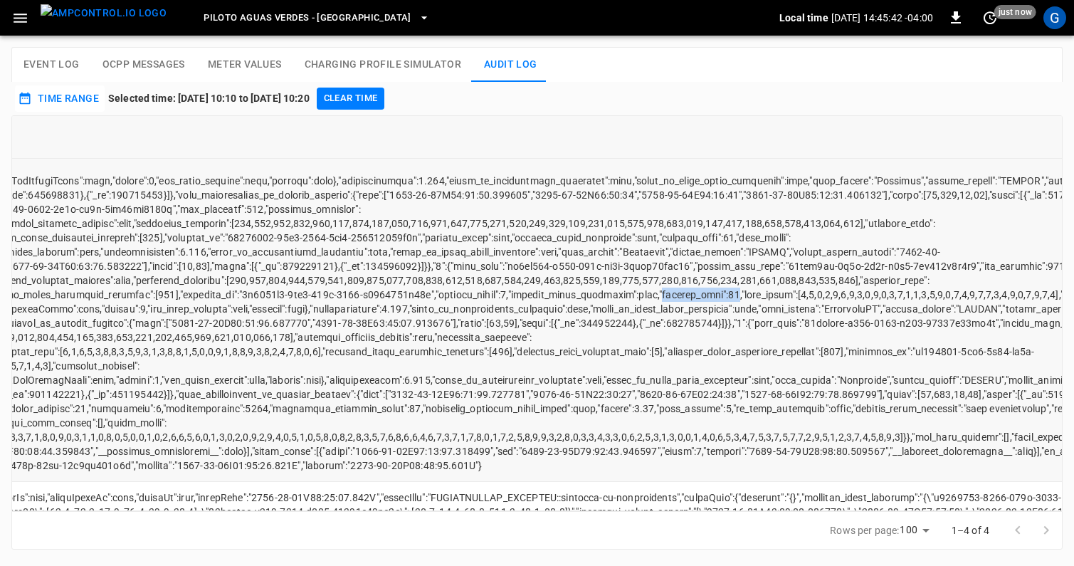
drag, startPoint x: 727, startPoint y: 295, endPoint x: 647, endPoint y: 295, distance: 80.4
click at [647, 295] on td "event log table" at bounding box center [264, 224] width 1841 height 517
drag, startPoint x: 927, startPoint y: 309, endPoint x: 820, endPoint y: 309, distance: 106.8
click at [820, 309] on td "event log table" at bounding box center [264, 224] width 1841 height 517
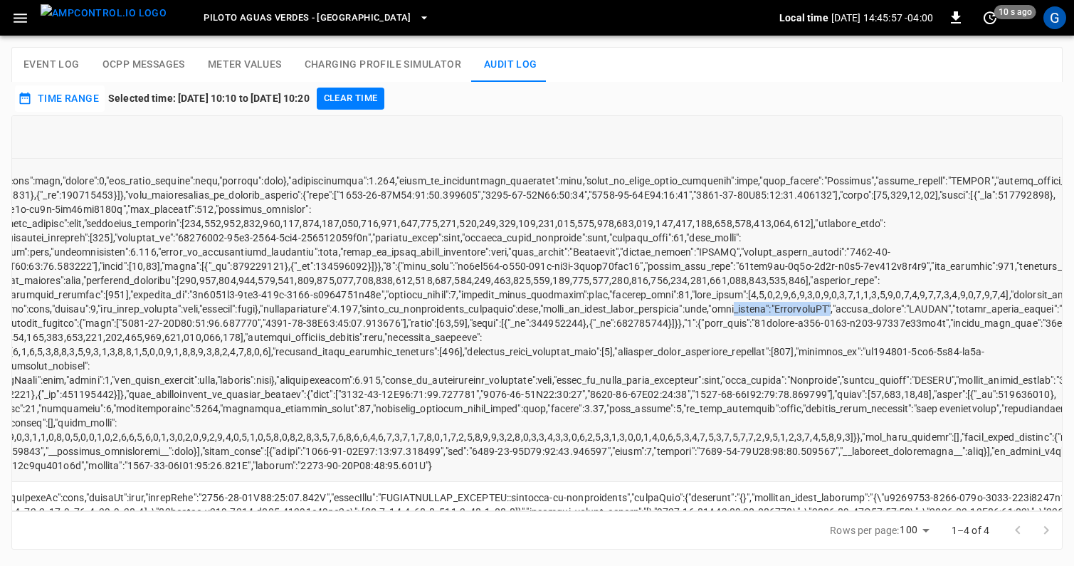
scroll to position [268, 1067]
click at [840, 357] on td "event log table" at bounding box center [211, 224] width 1841 height 517
drag, startPoint x: 848, startPoint y: 304, endPoint x: 787, endPoint y: 309, distance: 61.4
click at [787, 309] on td "event log table" at bounding box center [211, 224] width 1841 height 517
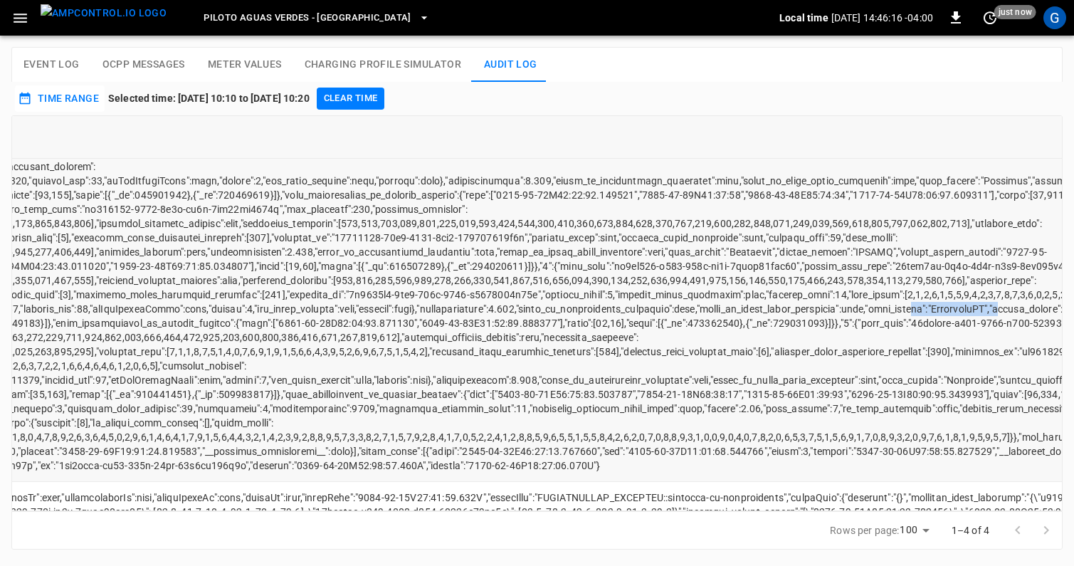
scroll to position [268, 920]
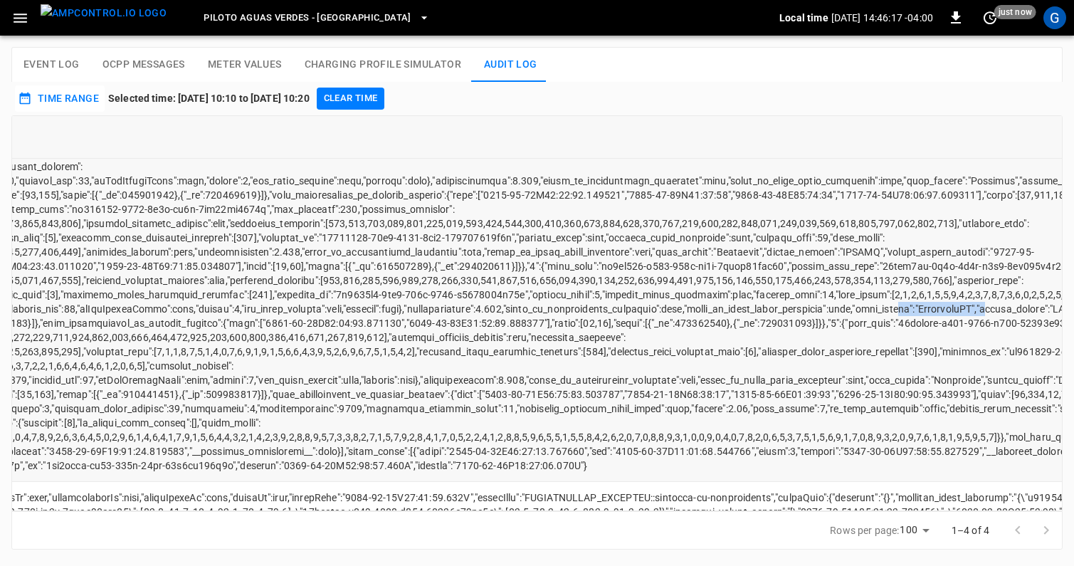
click at [984, 314] on td "event log table" at bounding box center [358, 224] width 1841 height 517
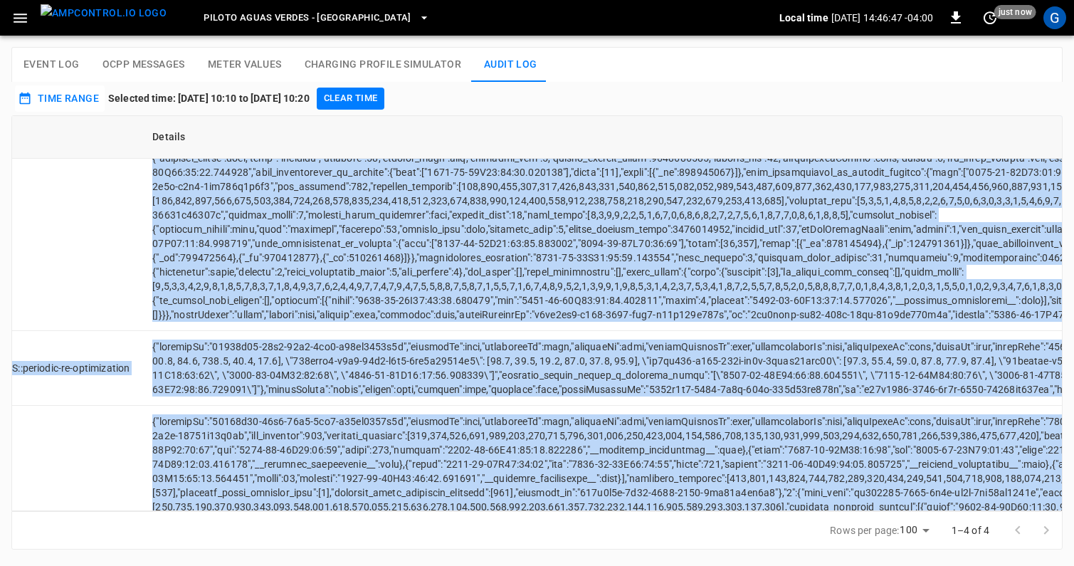
scroll to position [469, 217]
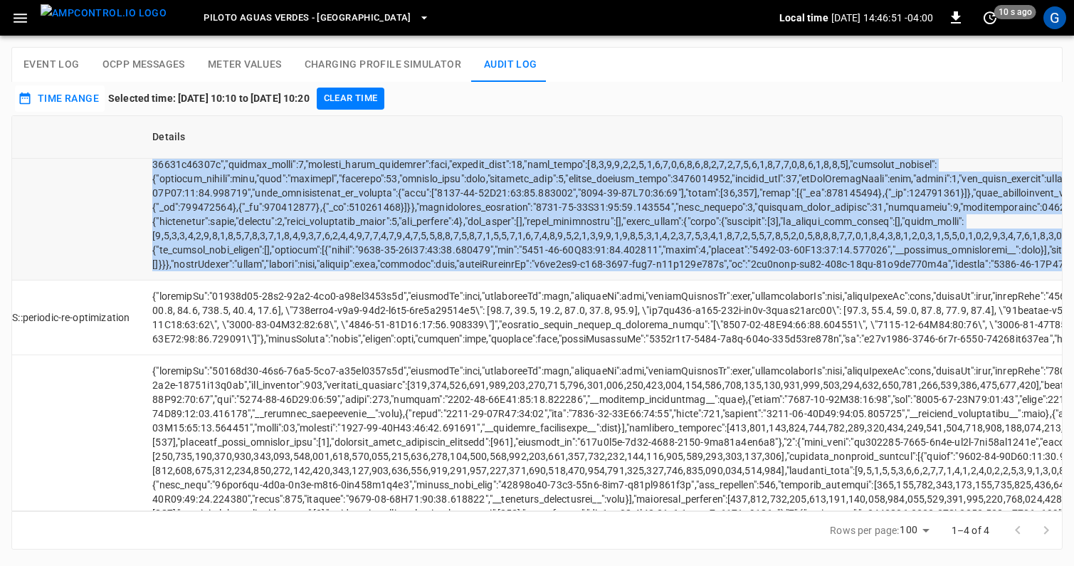
drag, startPoint x: 174, startPoint y: 243, endPoint x: 618, endPoint y: 275, distance: 444.6
click at [618, 275] on td "event log table" at bounding box center [1061, 22] width 1841 height 517
copy td "{"networkId":"24449c02-44e8-55f9-8bb3-f53df4144a7a","chargerId":null,"connector…"
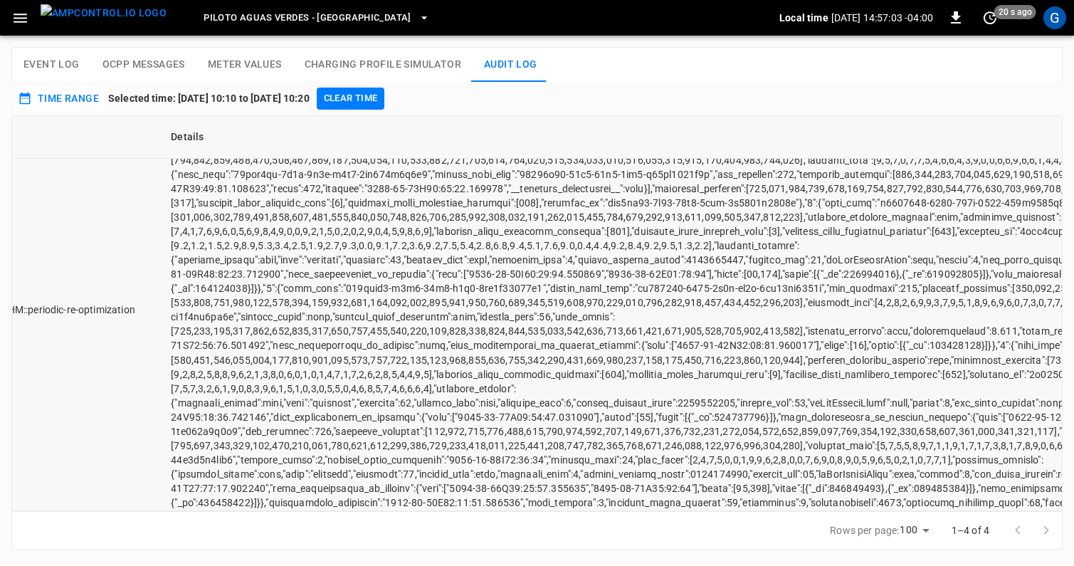
scroll to position [779, 182]
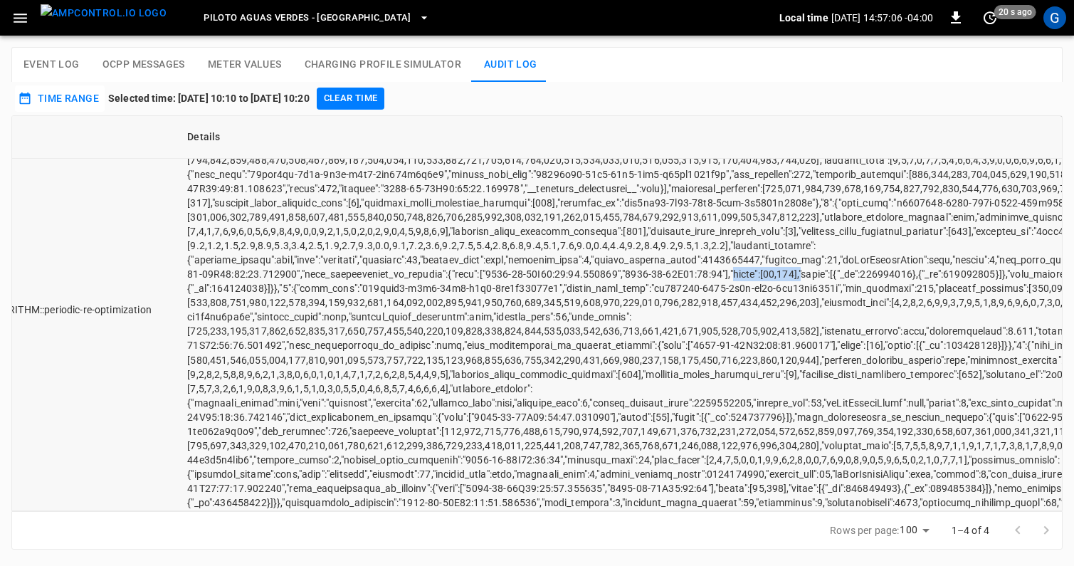
drag, startPoint x: 803, startPoint y: 276, endPoint x: 738, endPoint y: 276, distance: 64.8
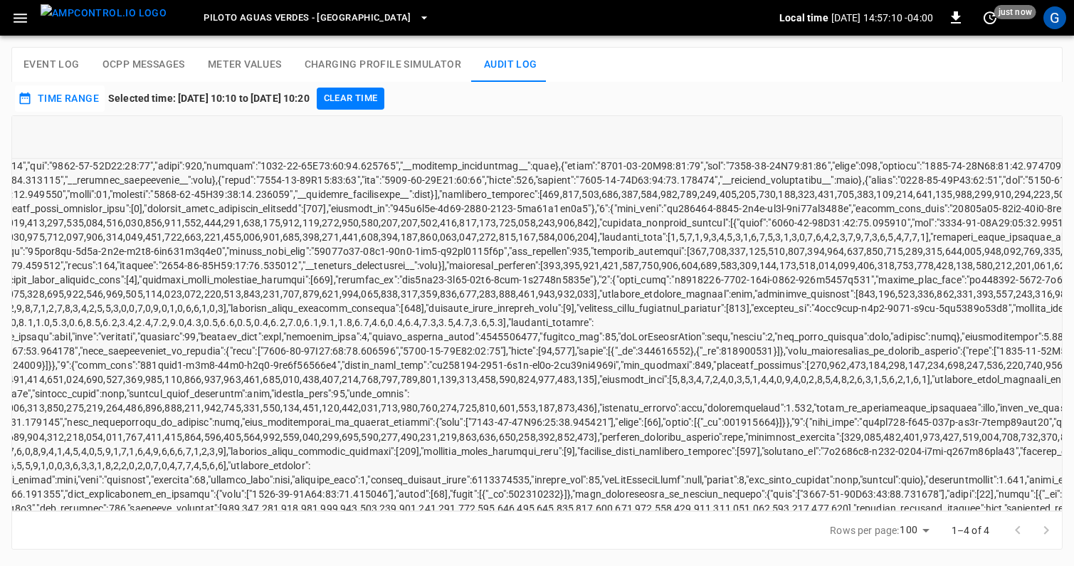
scroll to position [693, 404]
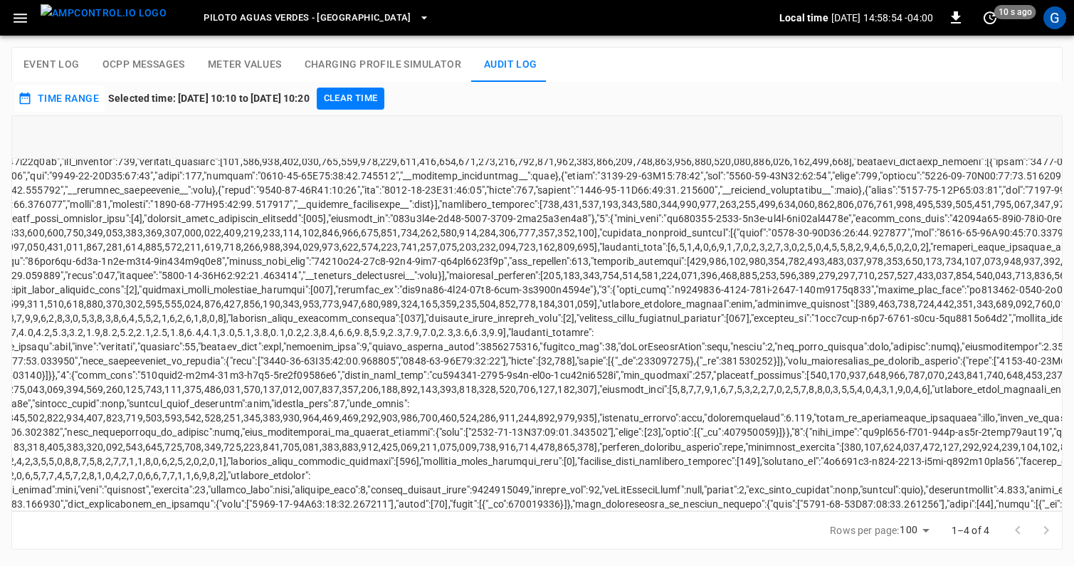
click at [107, 15] on img "menu" at bounding box center [104, 13] width 126 height 18
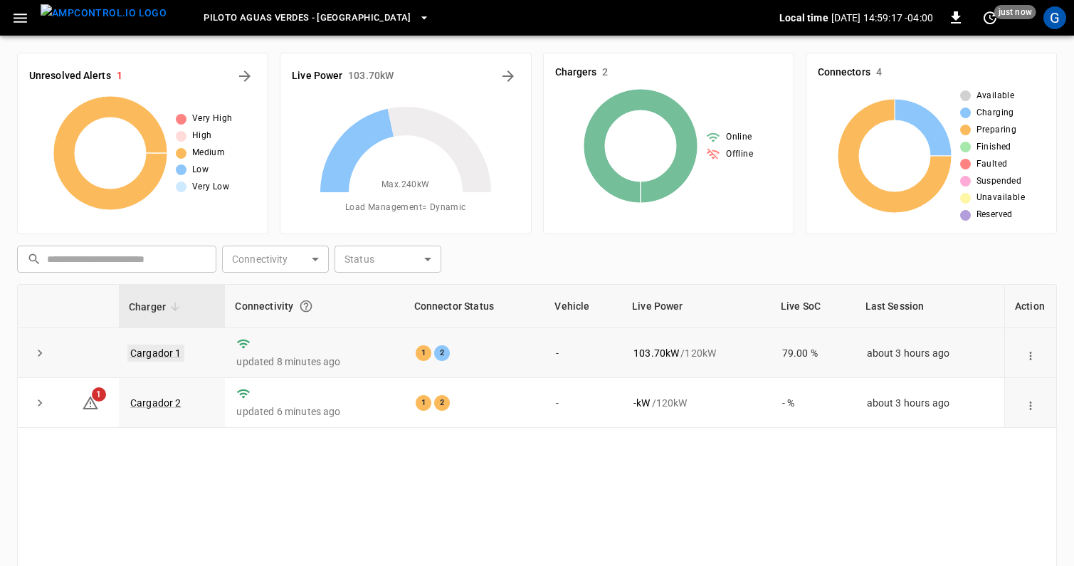
click at [161, 355] on link "Cargador 1" at bounding box center [155, 352] width 57 height 17
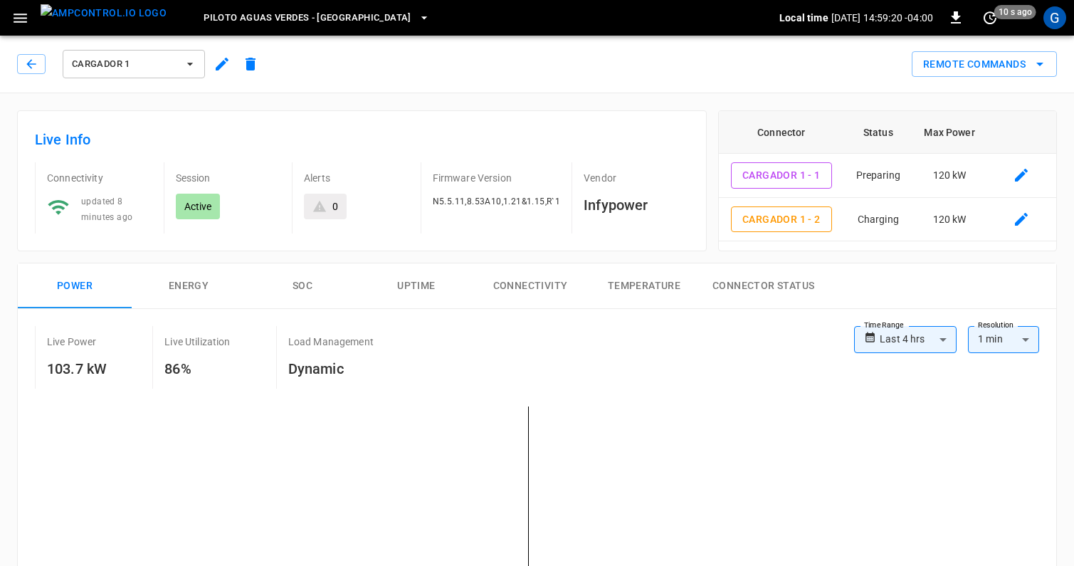
click at [188, 64] on icon "button" at bounding box center [190, 64] width 14 height 14
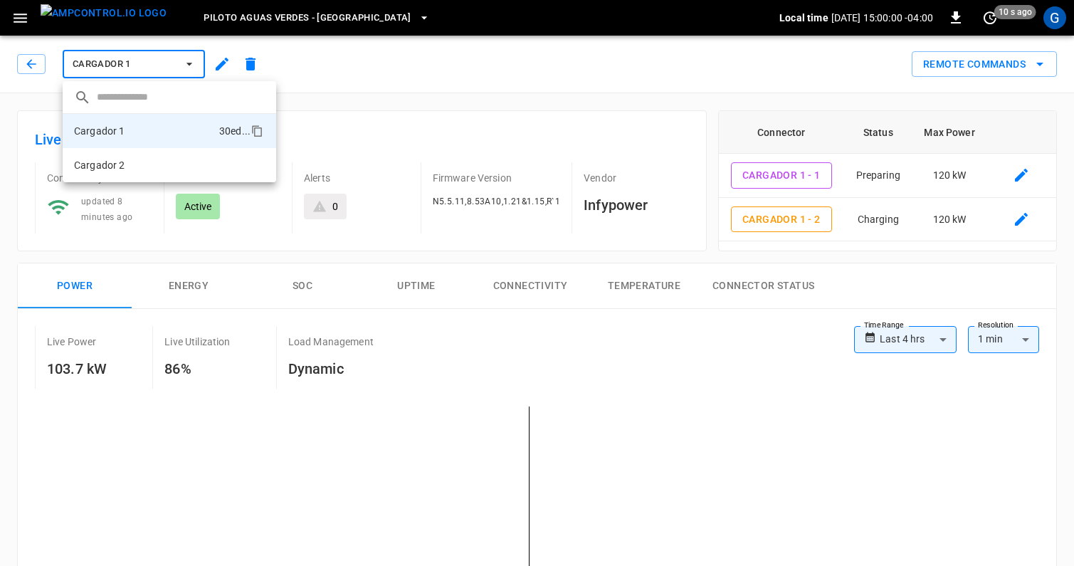
click at [604, 409] on div at bounding box center [537, 283] width 1074 height 566
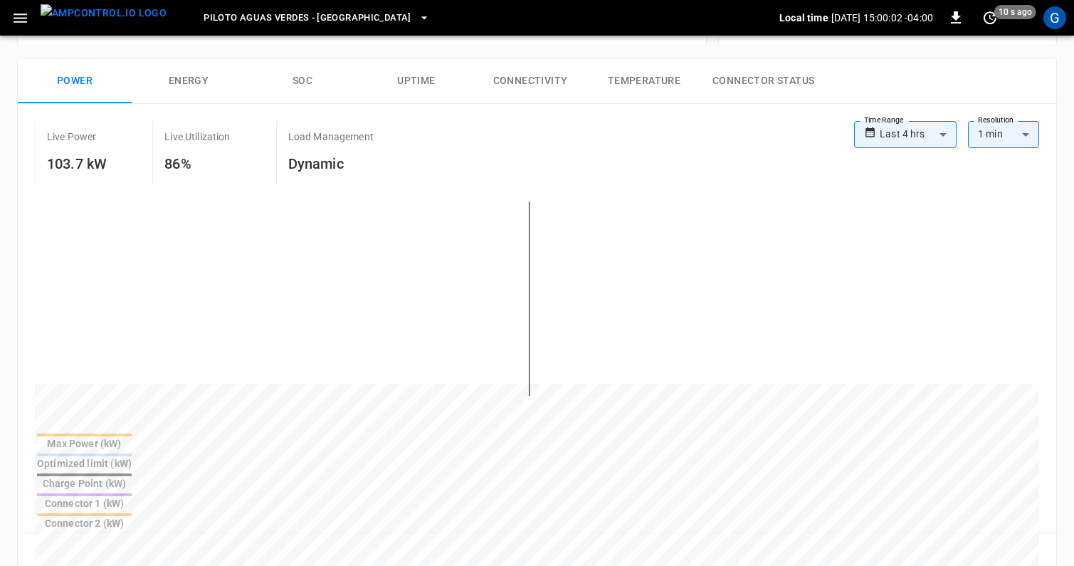
scroll to position [223, 0]
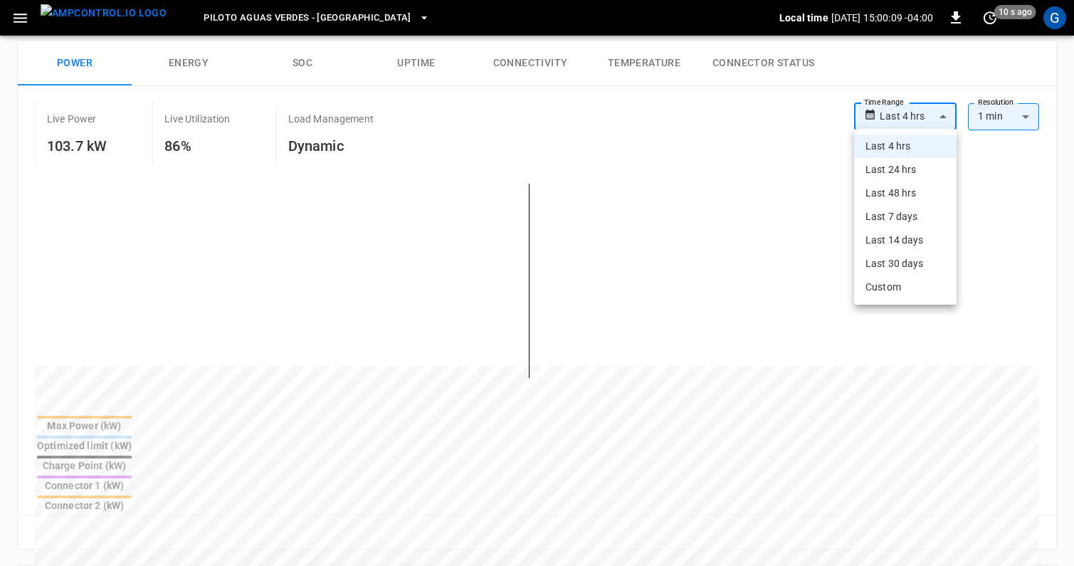
click at [926, 122] on body "**********" at bounding box center [537, 450] width 1074 height 1346
click at [902, 193] on li "Last 48 hrs" at bounding box center [905, 192] width 102 height 23
type input "**********"
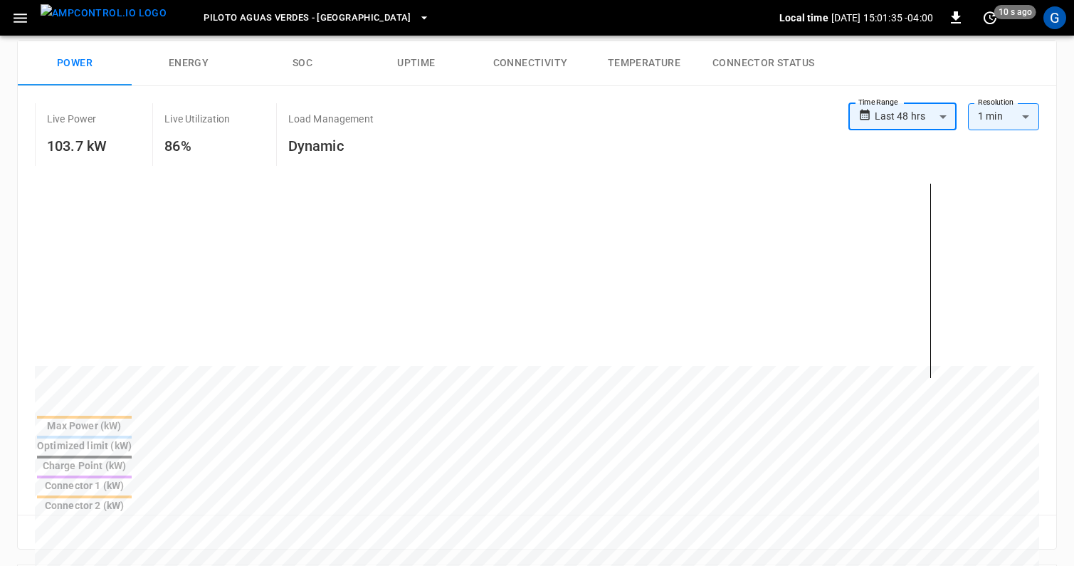
click at [417, 15] on icon "button" at bounding box center [424, 18] width 14 height 14
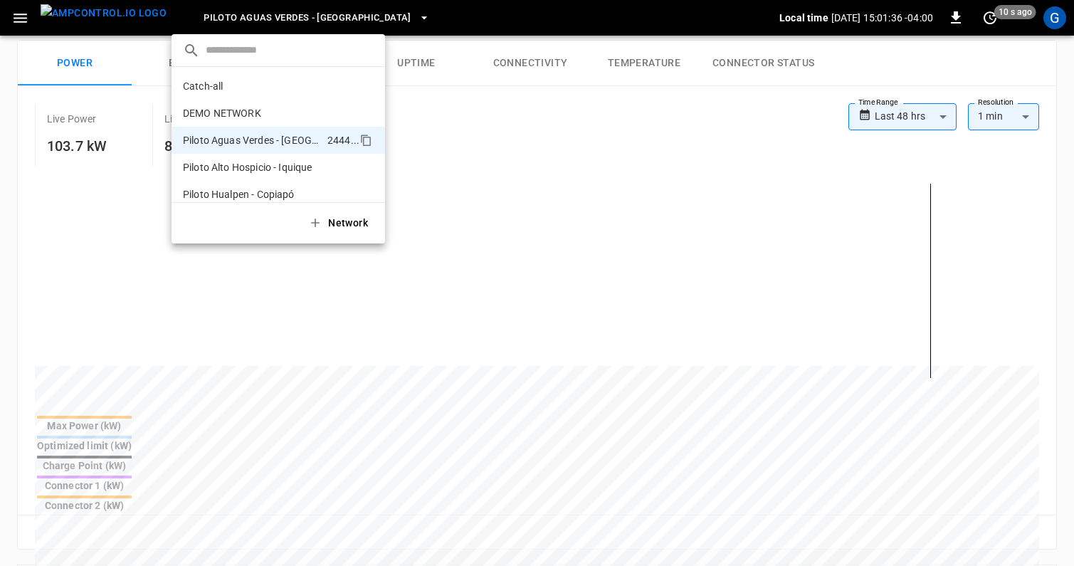
scroll to position [38, 0]
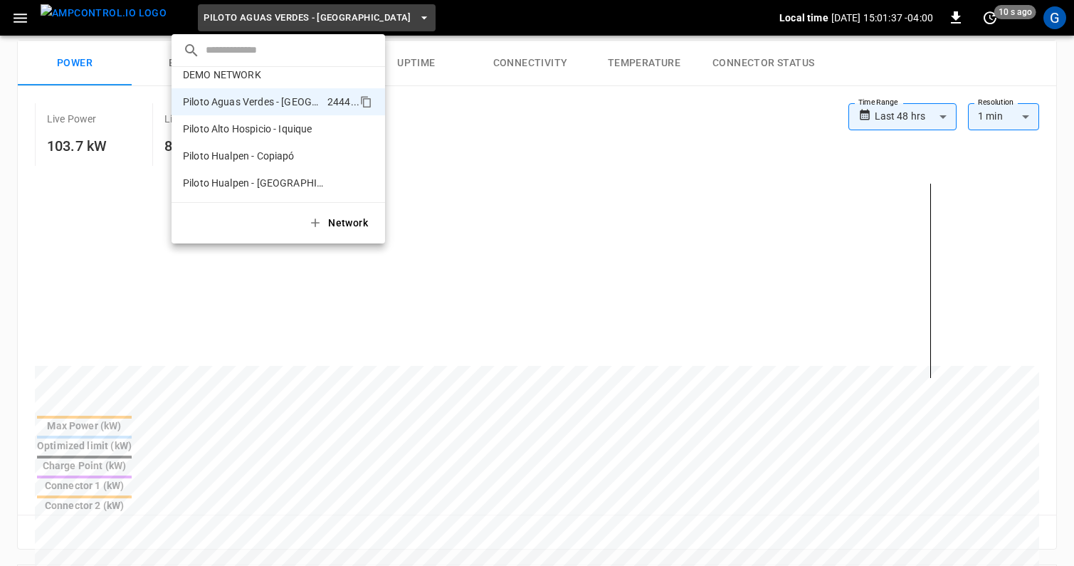
click at [468, 117] on div at bounding box center [537, 283] width 1074 height 566
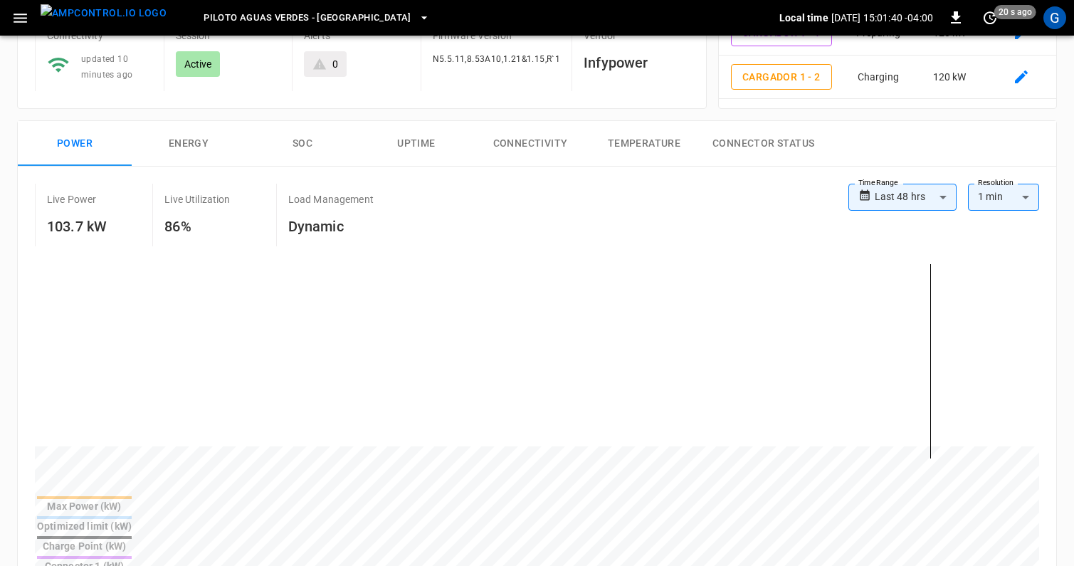
scroll to position [0, 0]
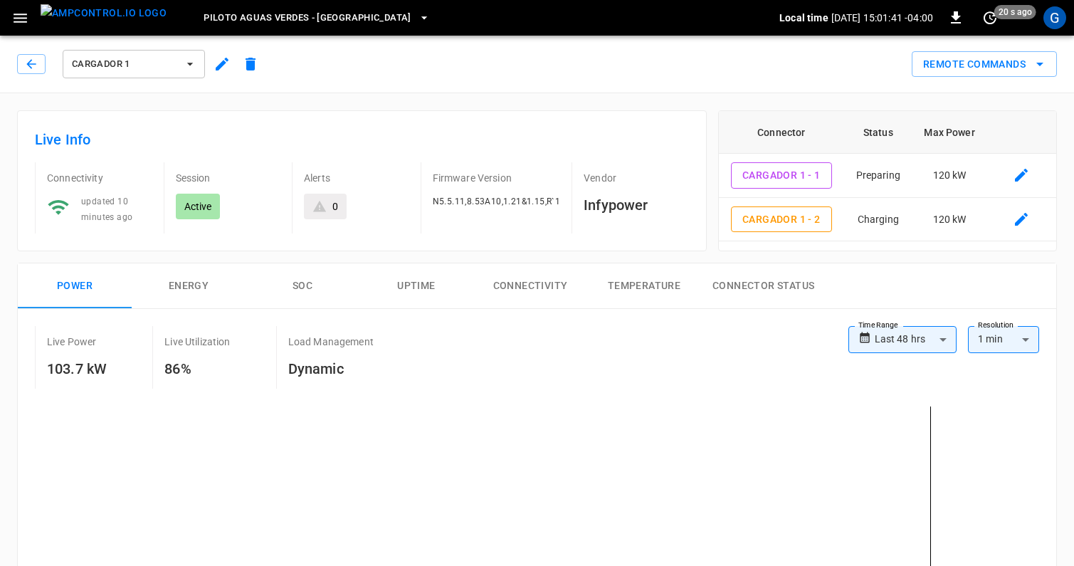
click at [194, 68] on icon "button" at bounding box center [190, 64] width 14 height 14
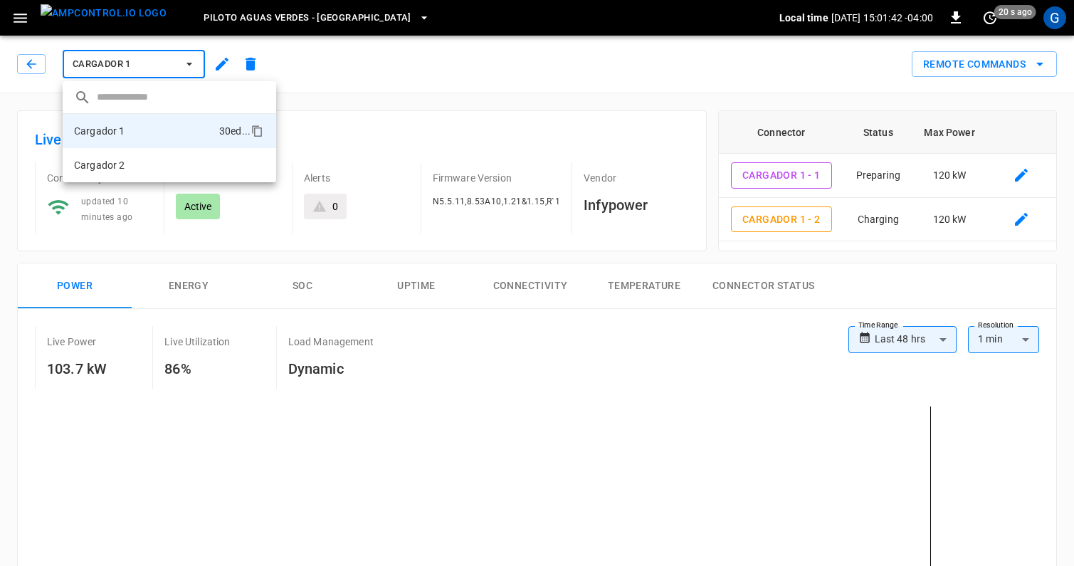
click at [353, 59] on div at bounding box center [537, 283] width 1074 height 566
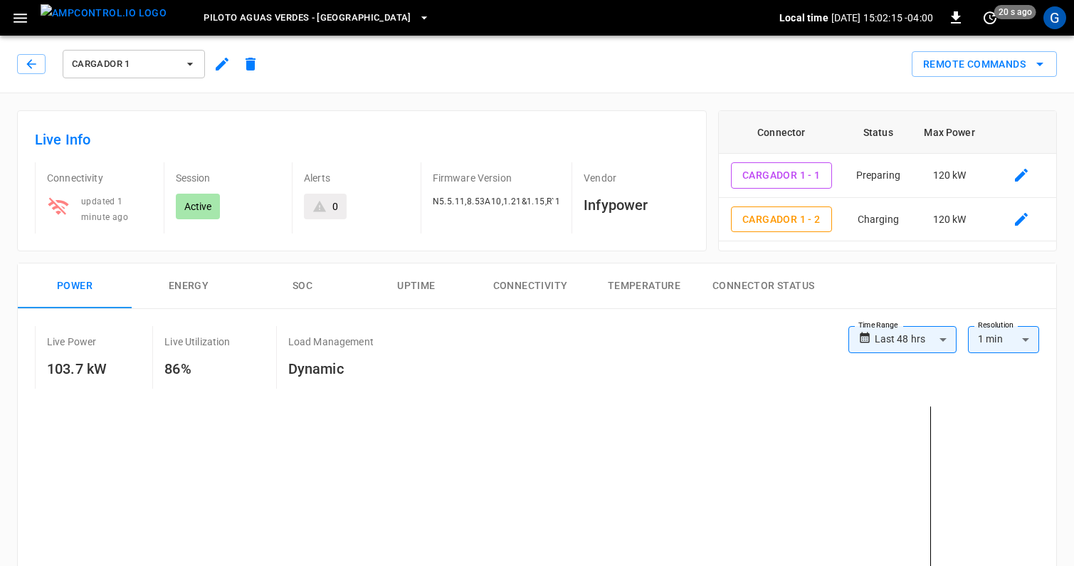
click at [21, 19] on icon "button" at bounding box center [20, 18] width 18 height 18
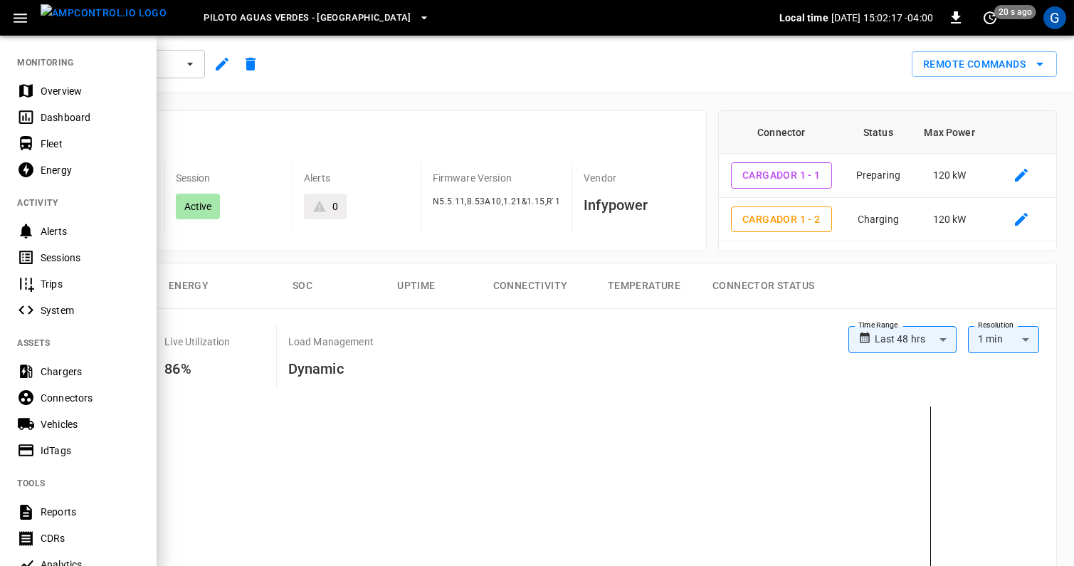
click at [68, 310] on div "System" at bounding box center [90, 310] width 99 height 14
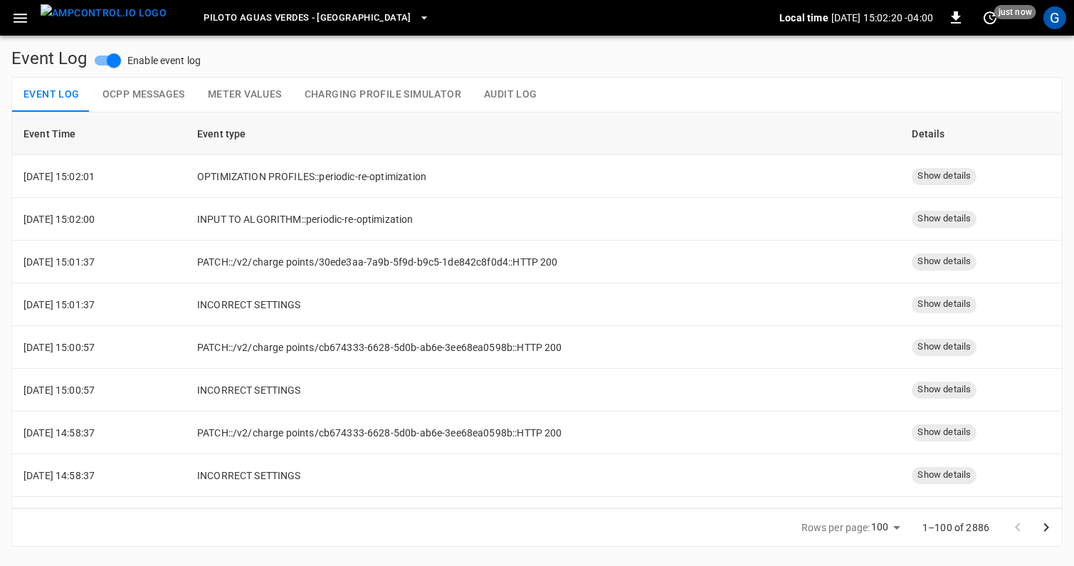
click at [513, 100] on button "Audit Log" at bounding box center [511, 95] width 76 height 34
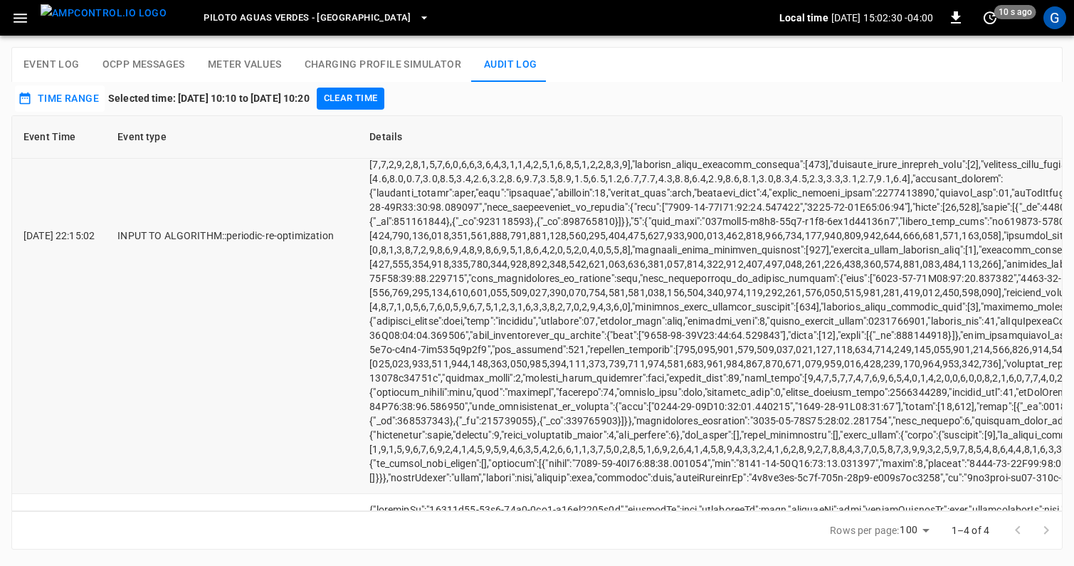
scroll to position [844, 0]
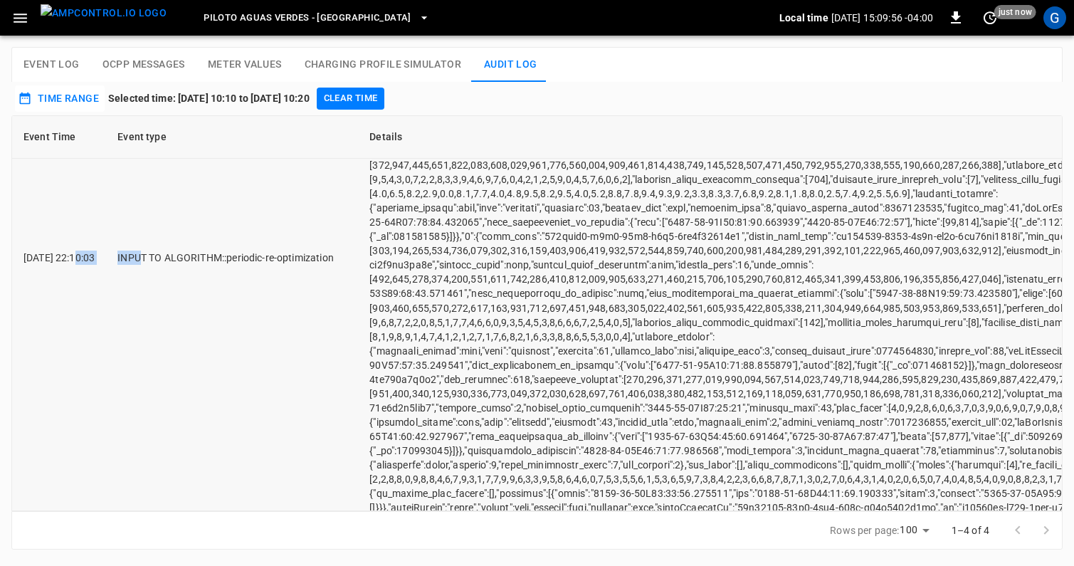
drag, startPoint x: 78, startPoint y: 256, endPoint x: 159, endPoint y: 256, distance: 80.4
click at [160, 338] on td "INPUT TO ALGORITHM::periodic-re-optimization" at bounding box center [232, 258] width 252 height 531
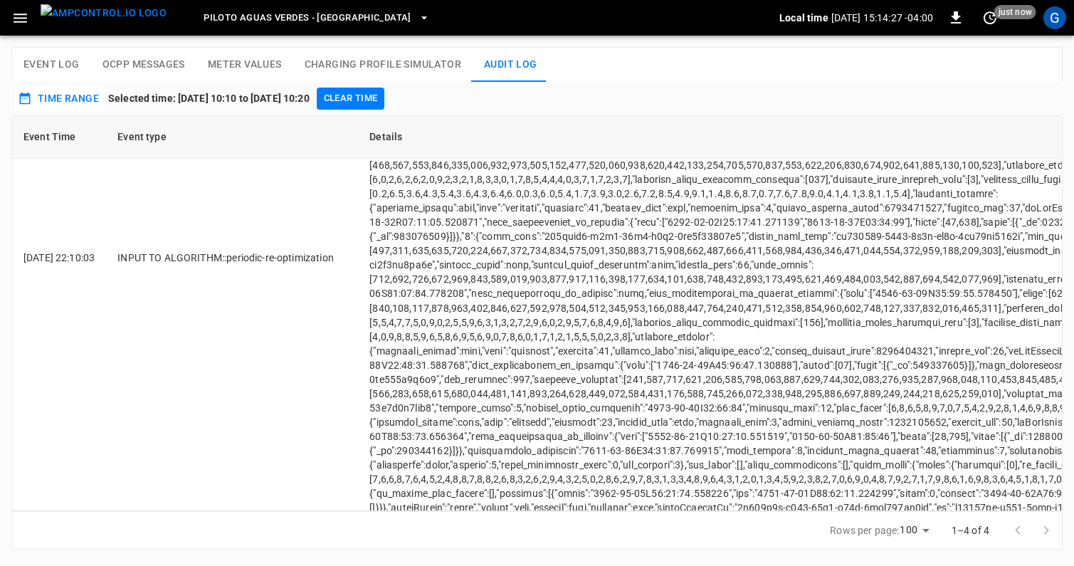
click at [108, 18] on img "menu" at bounding box center [104, 13] width 126 height 18
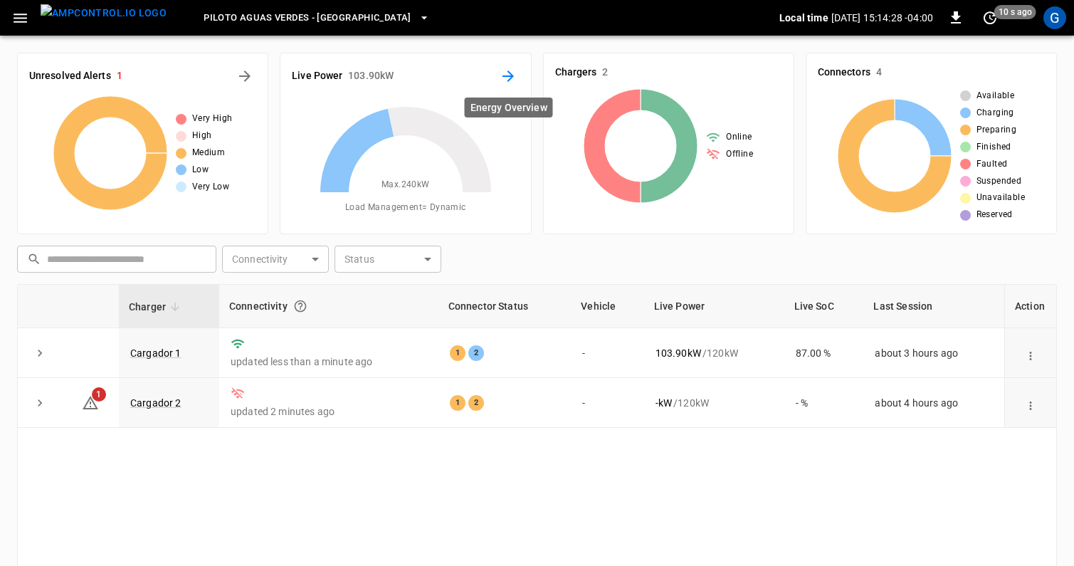
click at [511, 68] on icon "Energy Overview" at bounding box center [508, 76] width 17 height 17
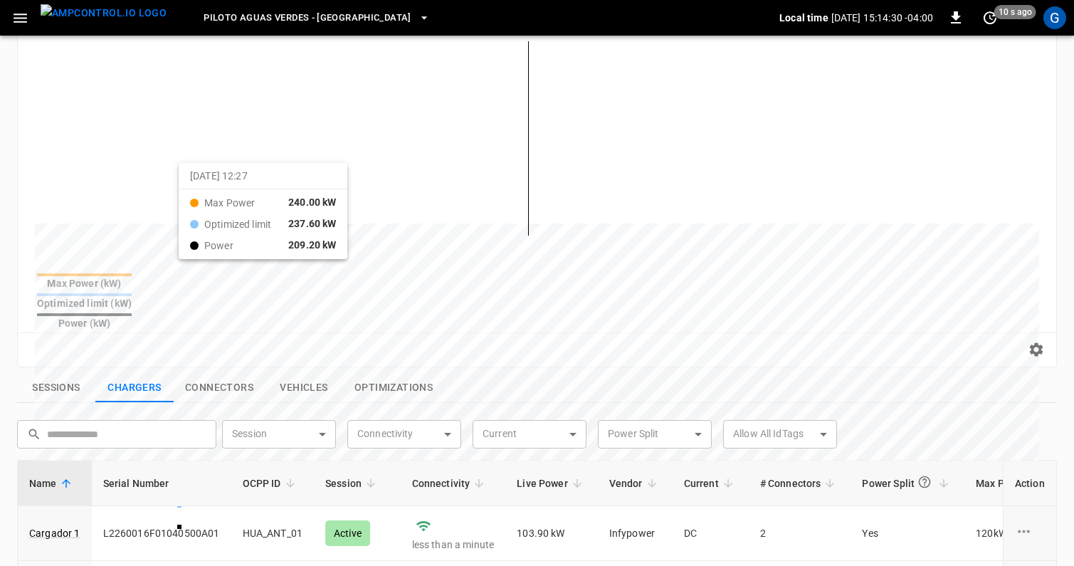
scroll to position [530, 0]
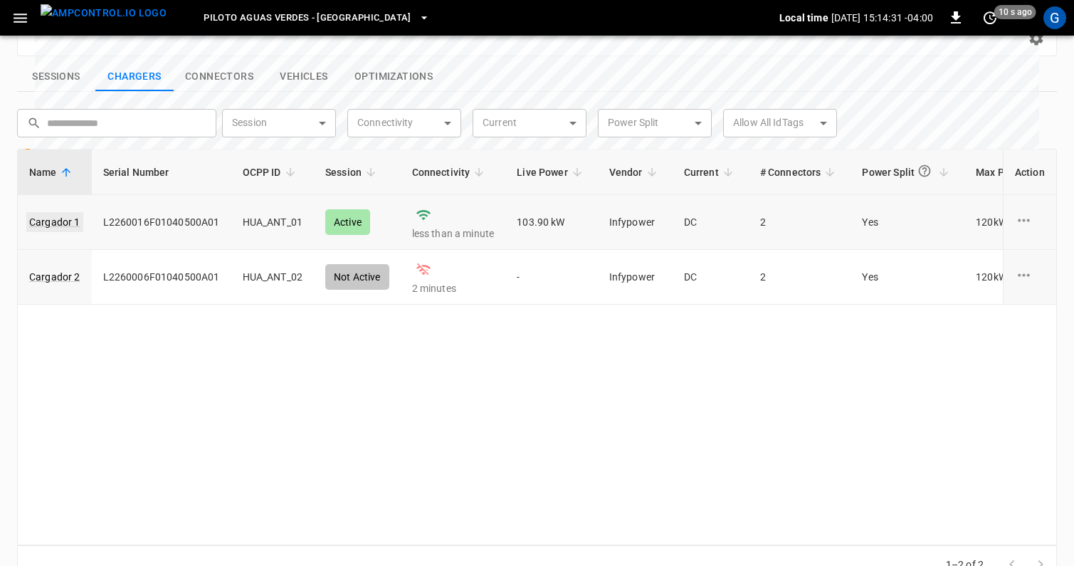
click at [70, 212] on link "Cargador 1" at bounding box center [54, 222] width 57 height 20
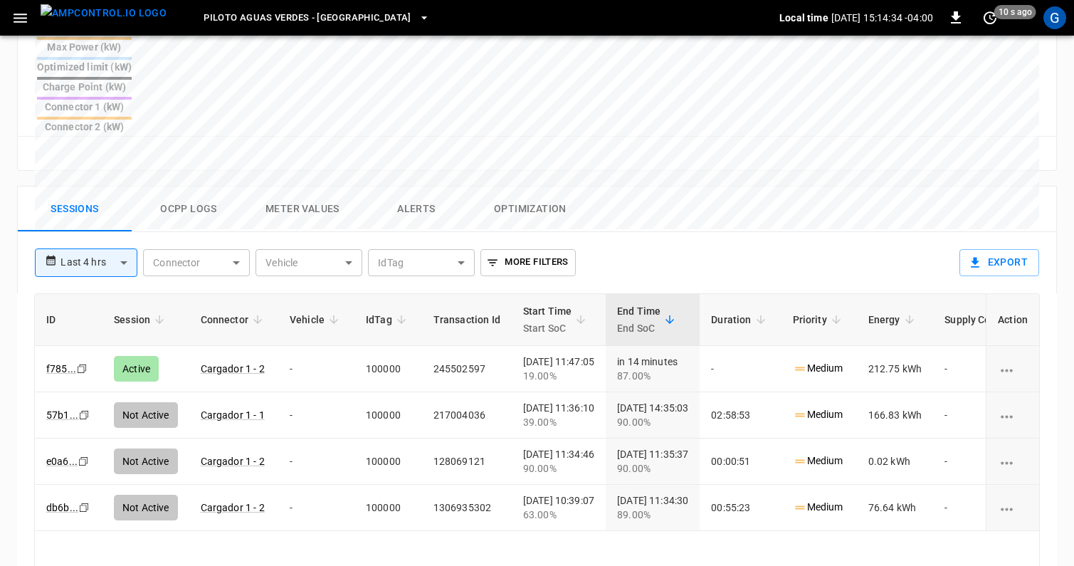
scroll to position [623, 0]
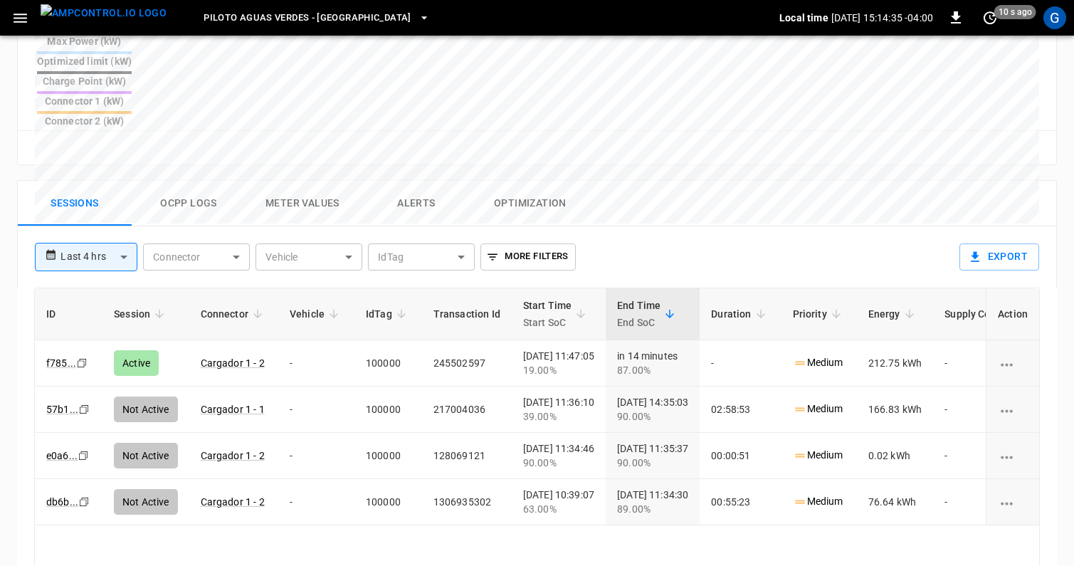
click at [207, 181] on button "Ocpp logs" at bounding box center [189, 204] width 114 height 46
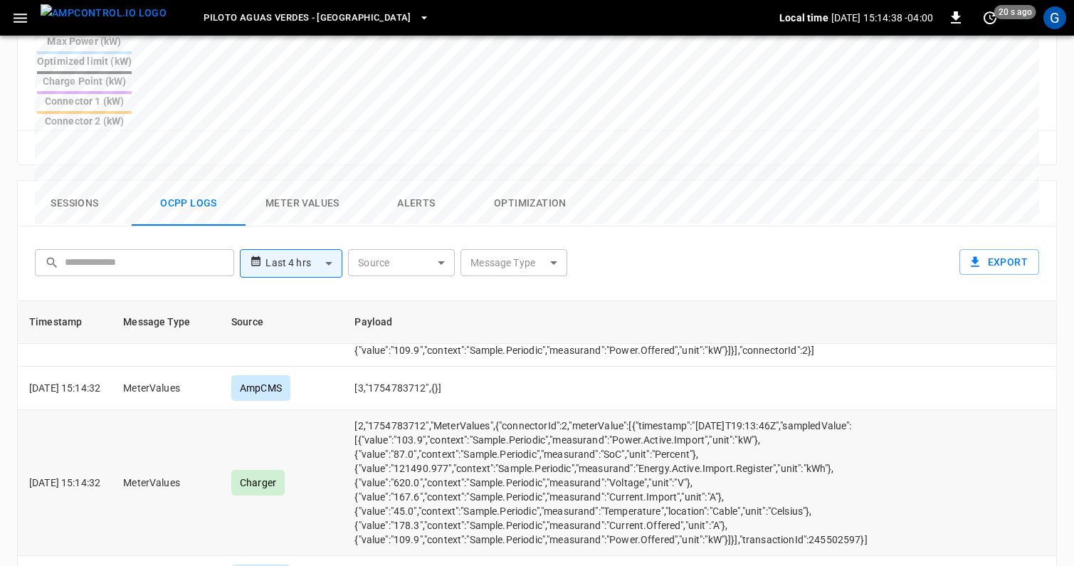
scroll to position [550, 0]
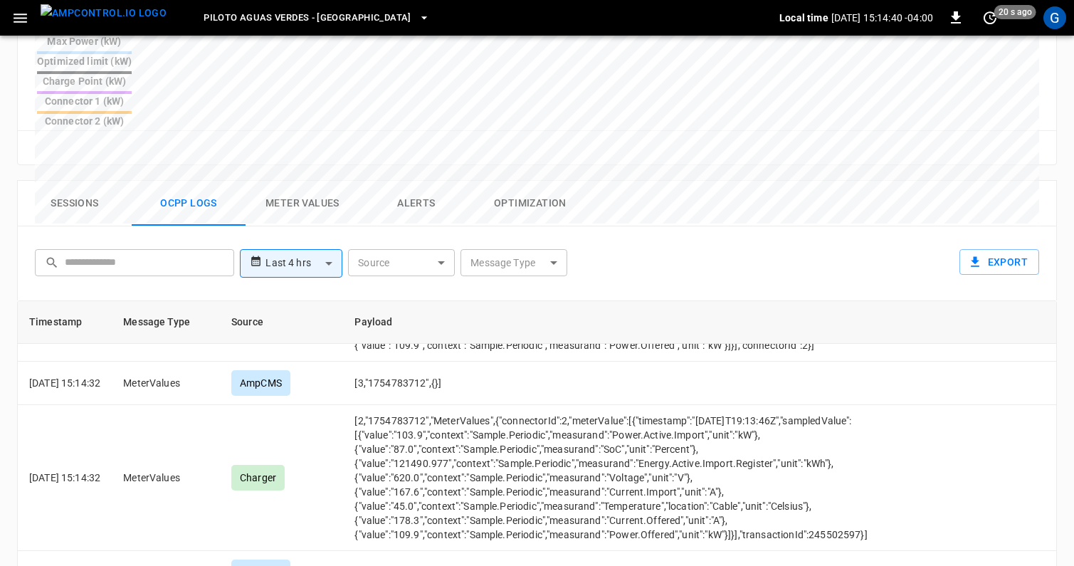
click at [308, 202] on body "**********" at bounding box center [537, 64] width 1074 height 1374
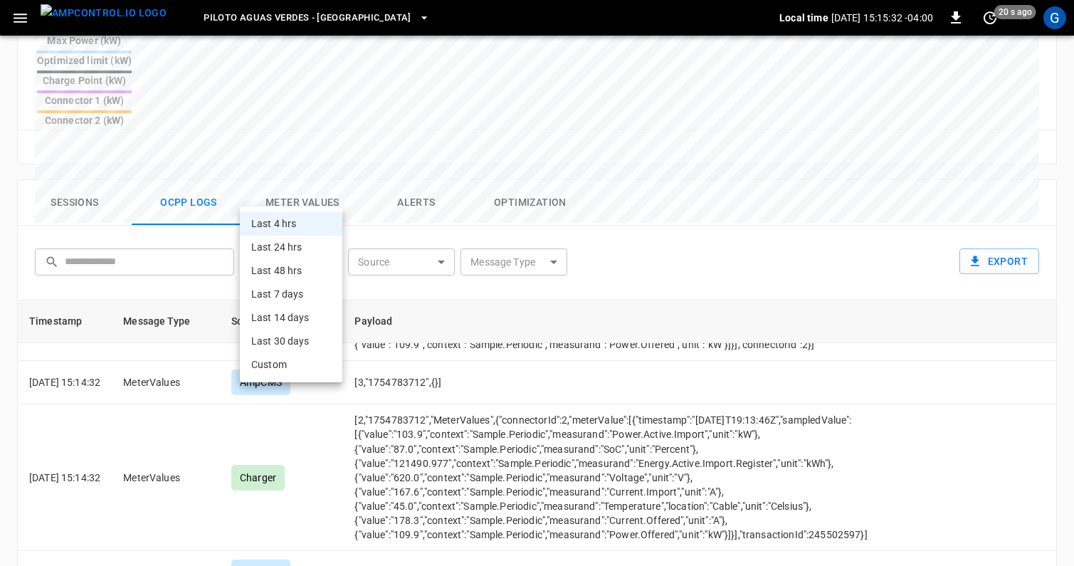
scroll to position [1118, 0]
click at [278, 365] on li "Custom" at bounding box center [291, 364] width 102 height 23
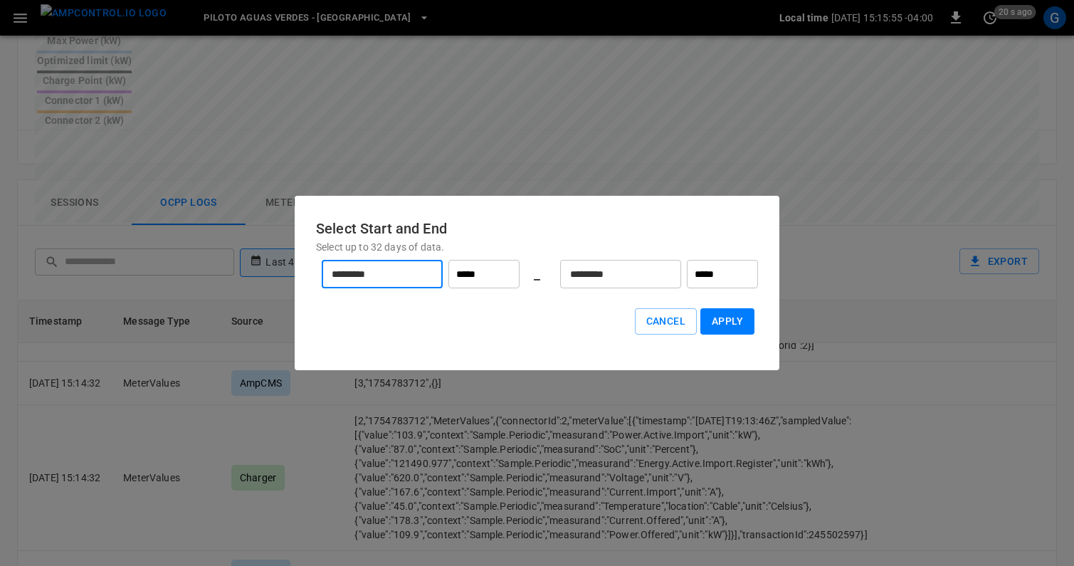
click at [423, 280] on input "*********" at bounding box center [374, 275] width 105 height 38
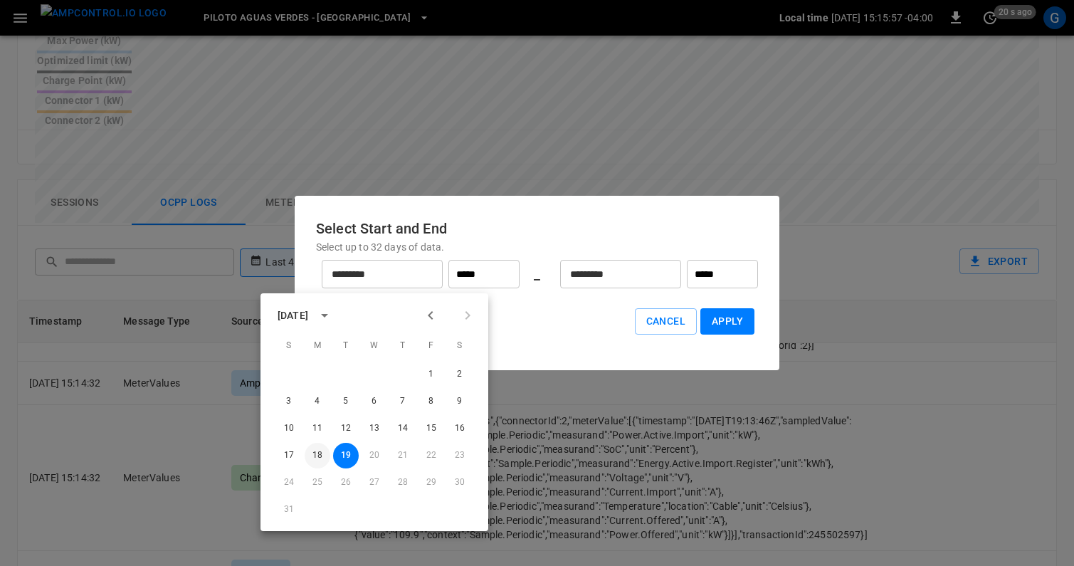
click at [321, 456] on button "18" at bounding box center [318, 456] width 26 height 26
type input "*********"
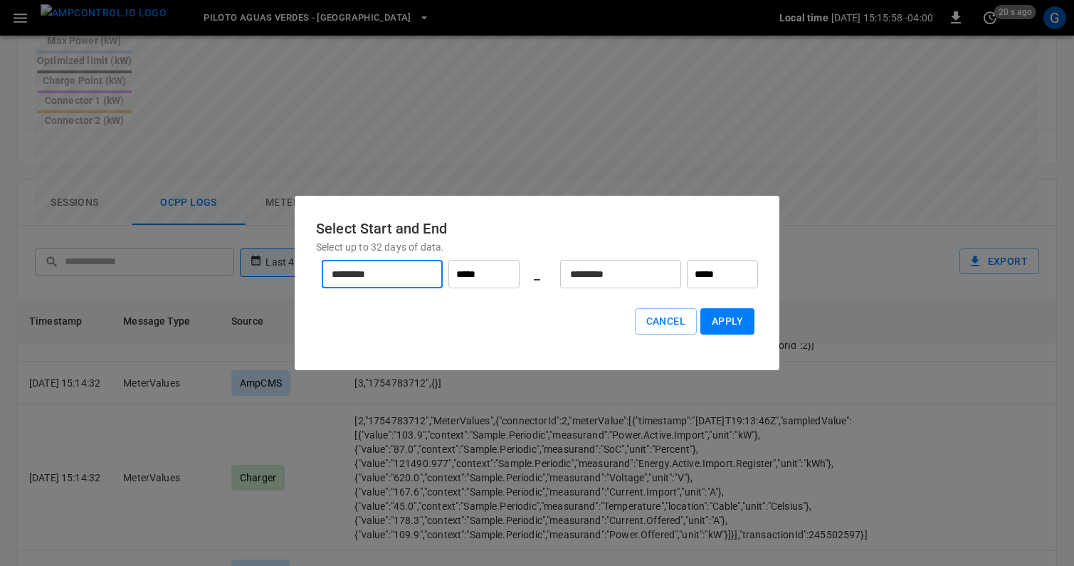
click at [490, 278] on input "*****" at bounding box center [483, 274] width 71 height 28
type input "*****"
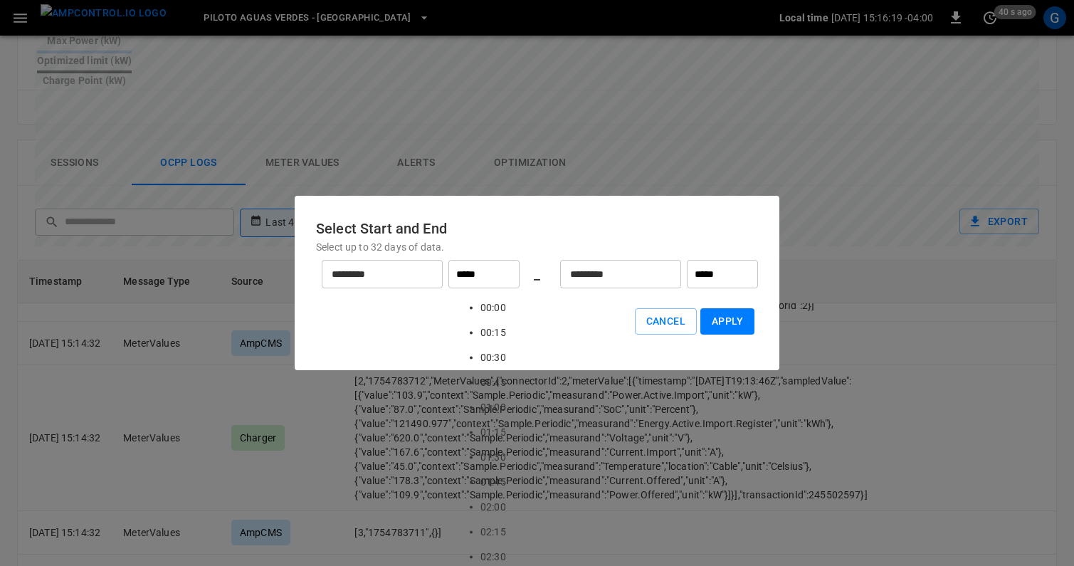
scroll to position [1957, 0]
type input "*****"
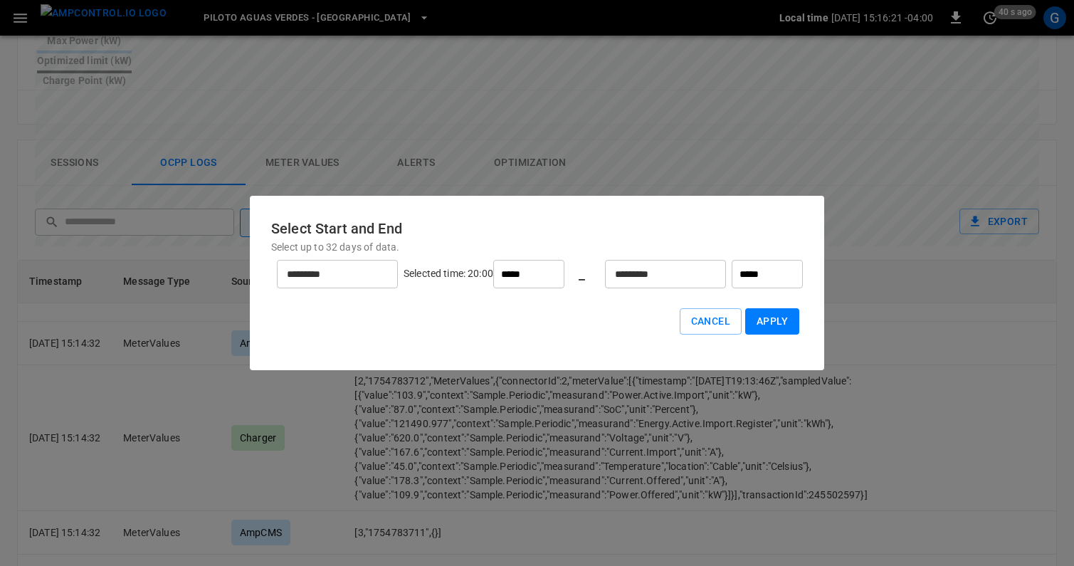
click at [626, 267] on input "*********" at bounding box center [657, 275] width 105 height 38
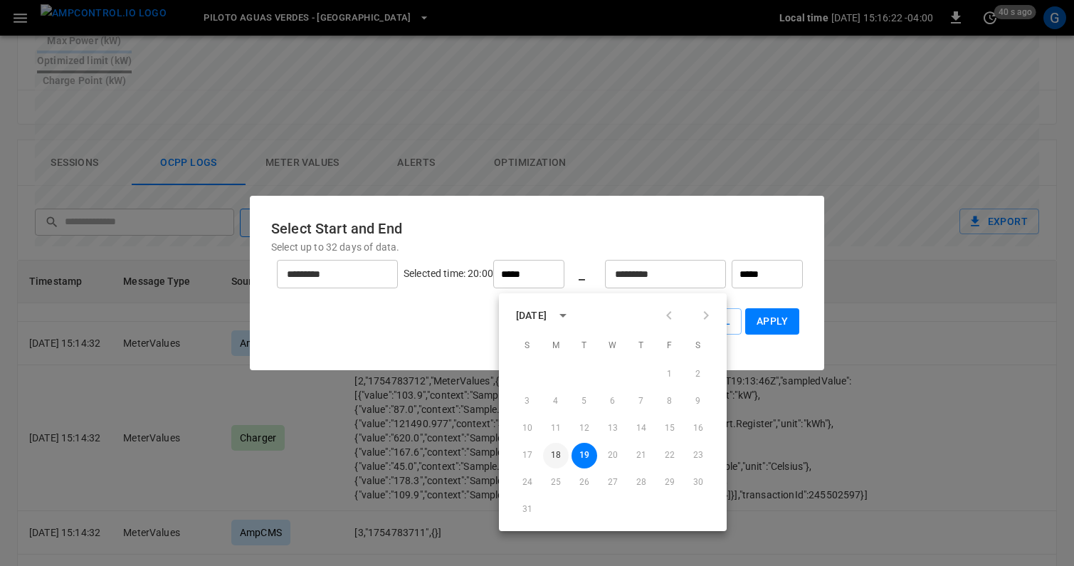
click at [559, 457] on button "18" at bounding box center [556, 456] width 26 height 26
type input "*********"
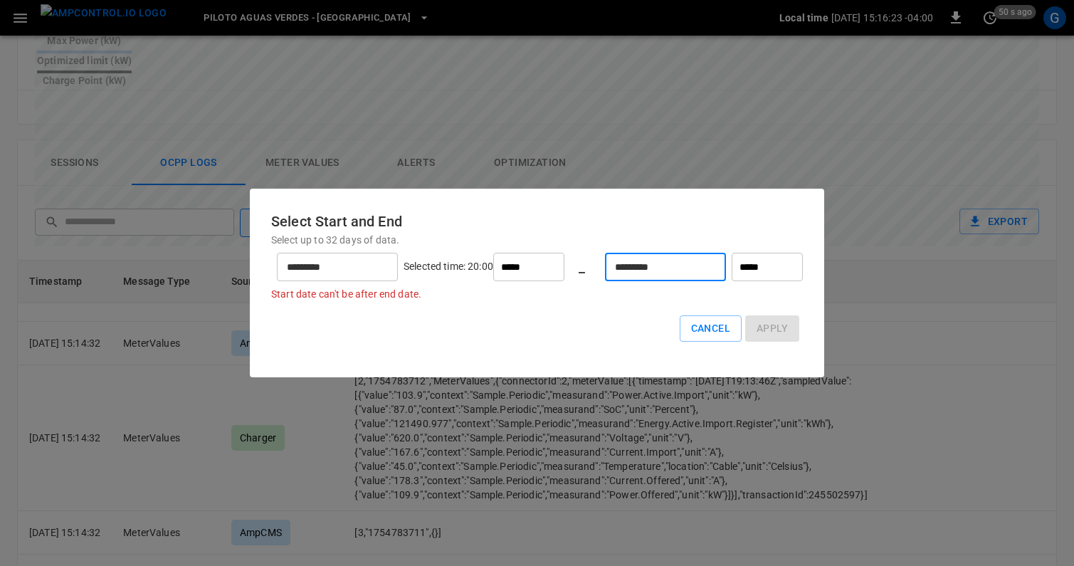
click at [732, 275] on input "*****" at bounding box center [767, 267] width 71 height 28
type input "*****"
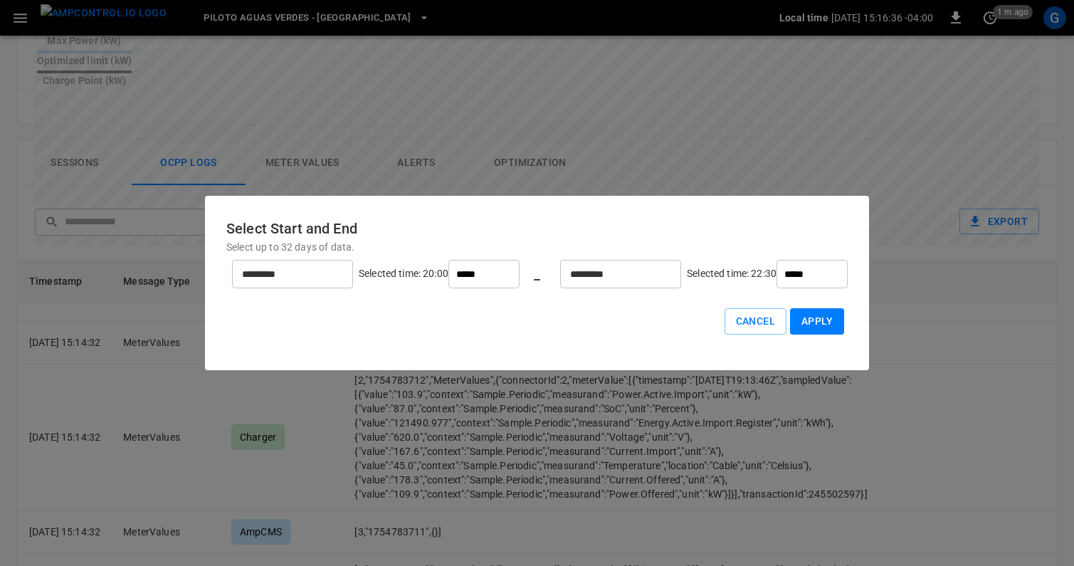
click at [790, 320] on button "Apply" at bounding box center [817, 321] width 54 height 26
type input "******"
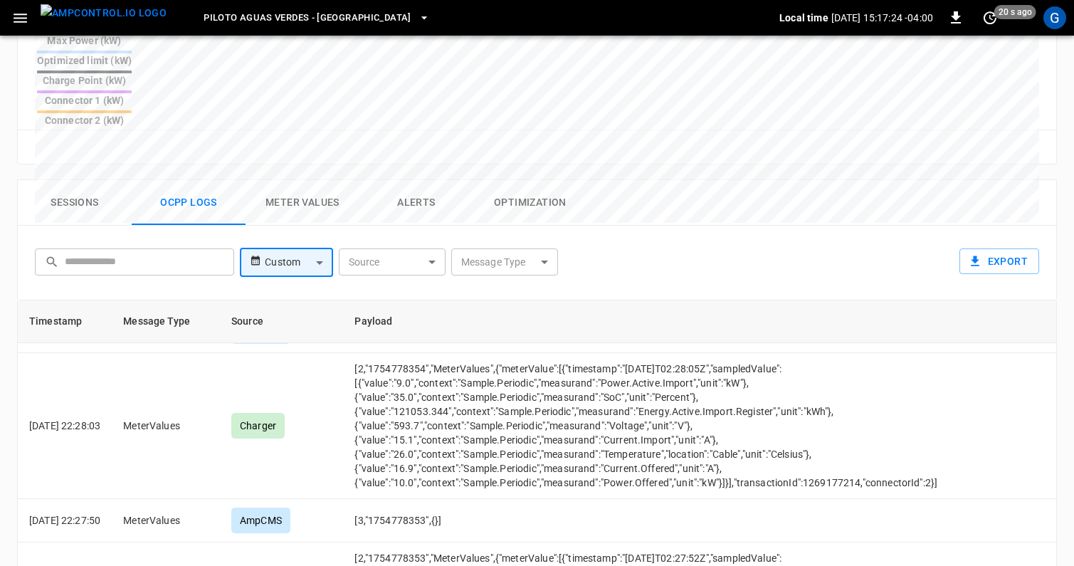
scroll to position [3424, 0]
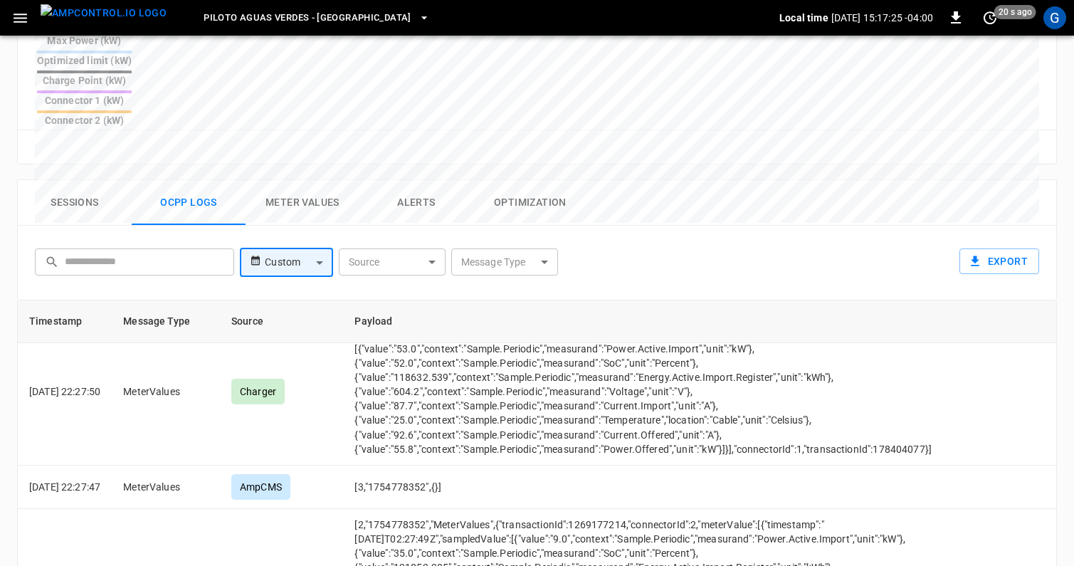
click at [540, 194] on body "Piloto Aguas Verdes - [GEOGRAPHIC_DATA] Local time [DATE] 15:17:25 -04:00 0 20 …" at bounding box center [537, 71] width 1074 height 1359
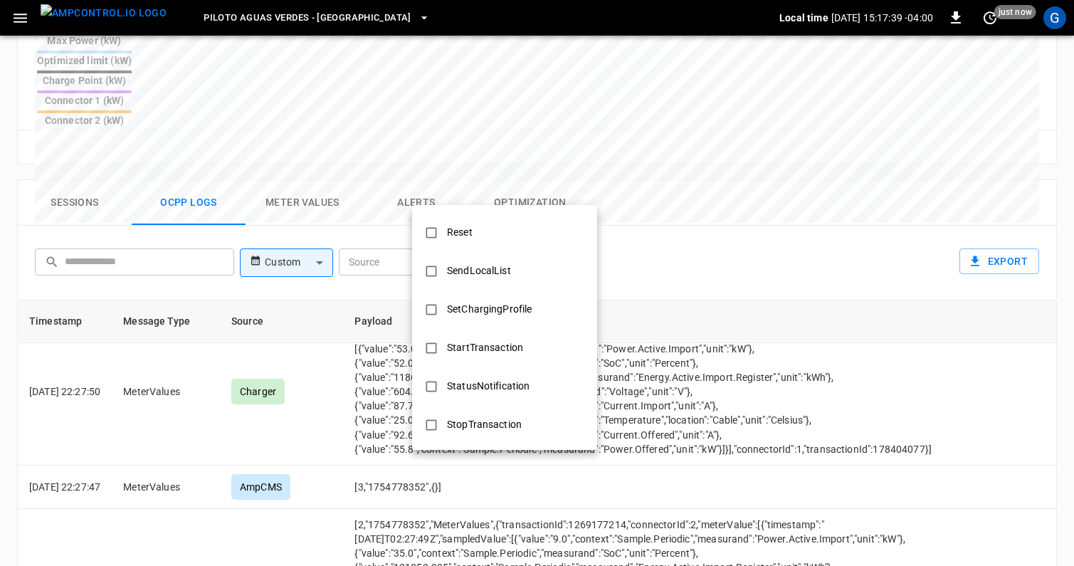
scroll to position [574, 0]
click at [526, 382] on div "StatusNotification" at bounding box center [488, 385] width 100 height 26
type input "**********"
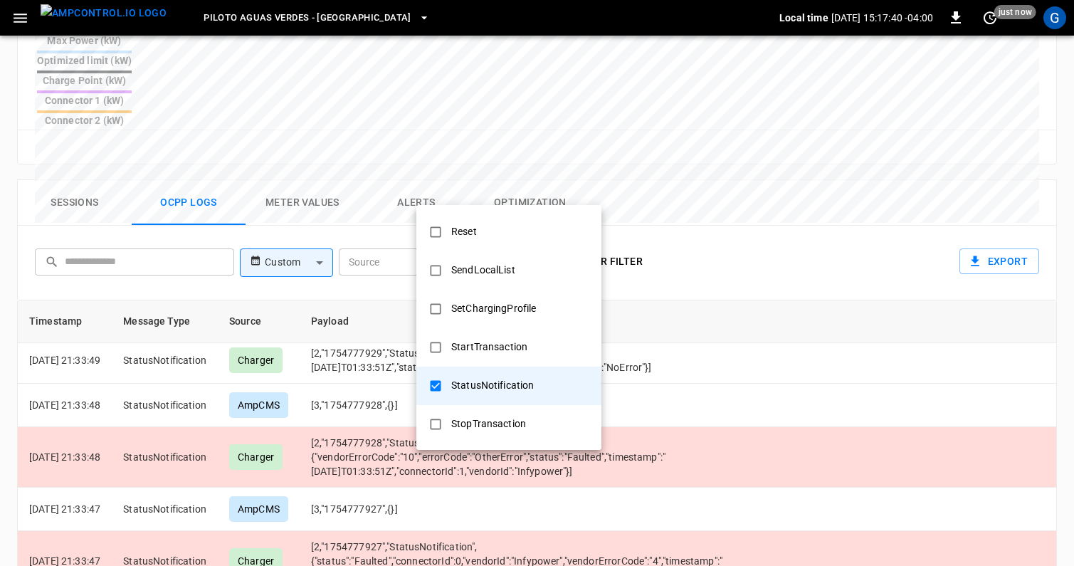
scroll to position [243, 0]
click at [732, 169] on div at bounding box center [537, 283] width 1074 height 566
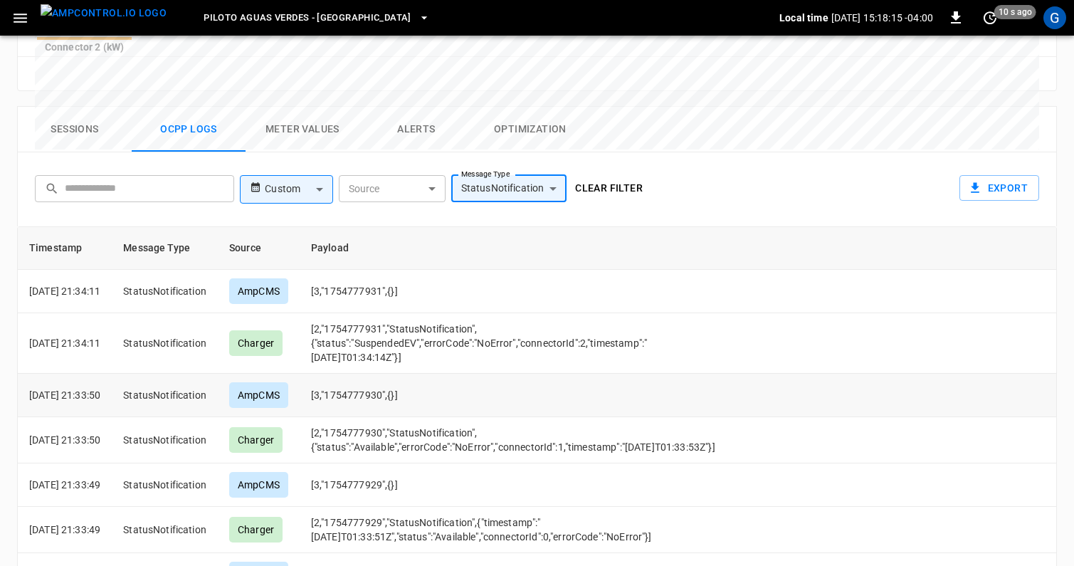
scroll to position [680, 0]
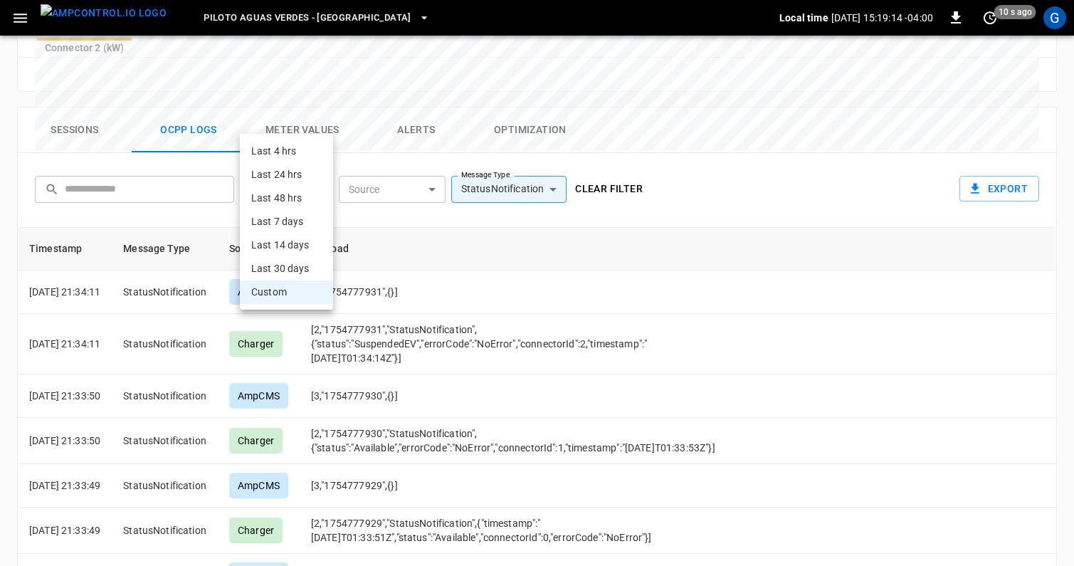
click at [306, 287] on li "Custom" at bounding box center [286, 291] width 93 height 23
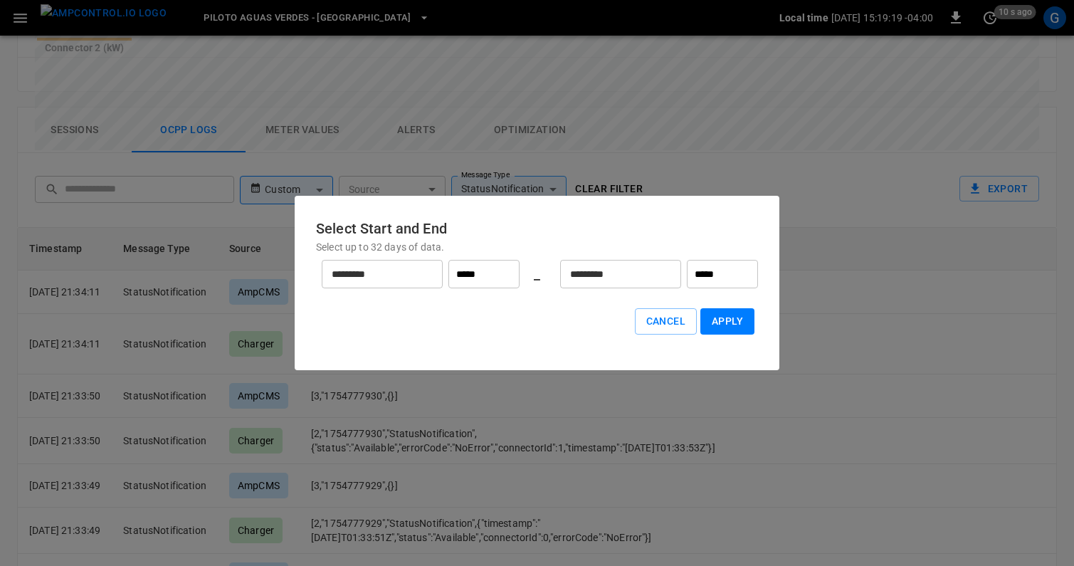
click at [729, 273] on input "*****" at bounding box center [722, 274] width 71 height 28
type input "*****"
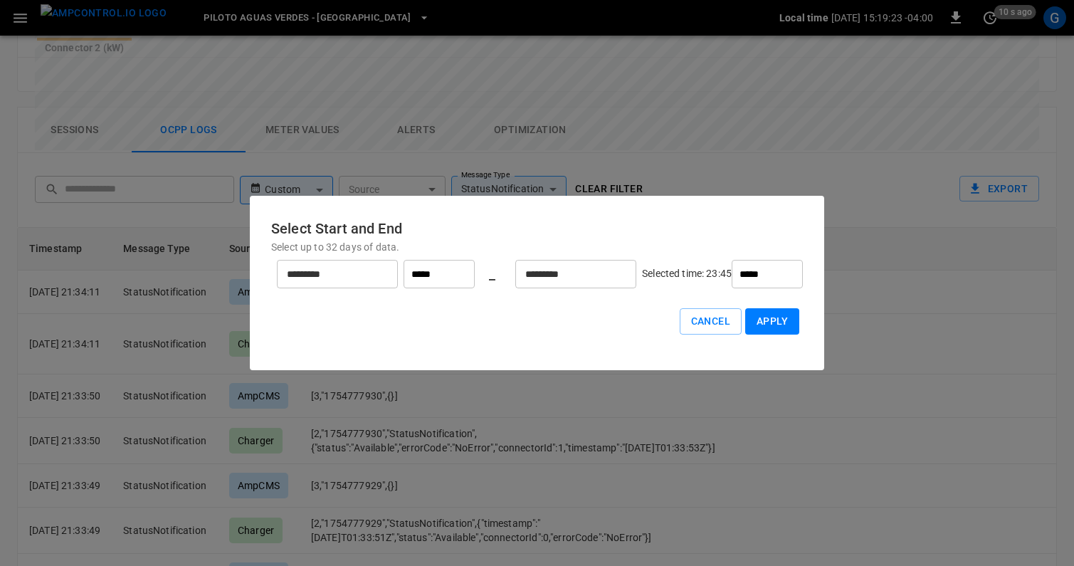
click at [745, 316] on button "Apply" at bounding box center [772, 321] width 54 height 26
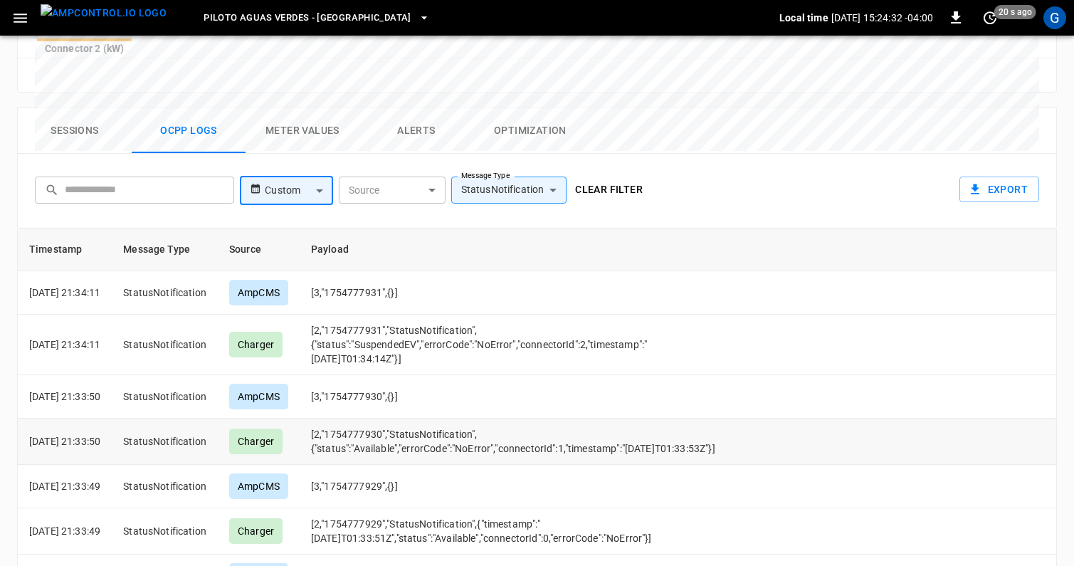
scroll to position [680, 0]
click at [749, 164] on div "**********" at bounding box center [534, 187] width 1010 height 46
